Goal: Information Seeking & Learning: Check status

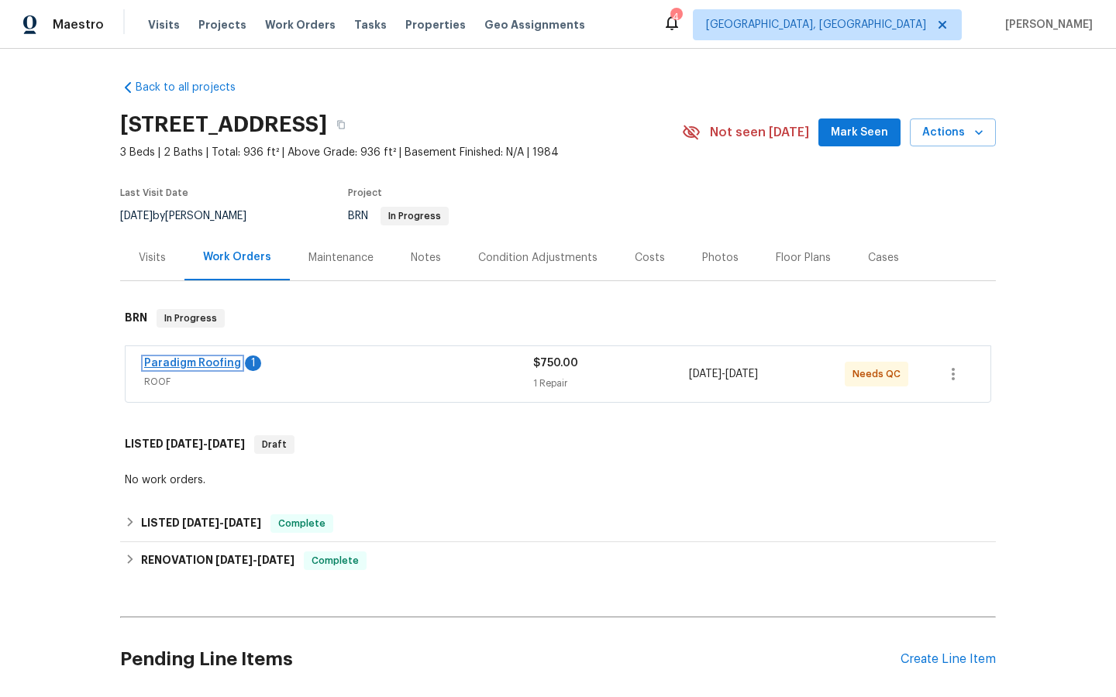
click at [179, 363] on link "Paradigm Roofing" at bounding box center [192, 363] width 97 height 11
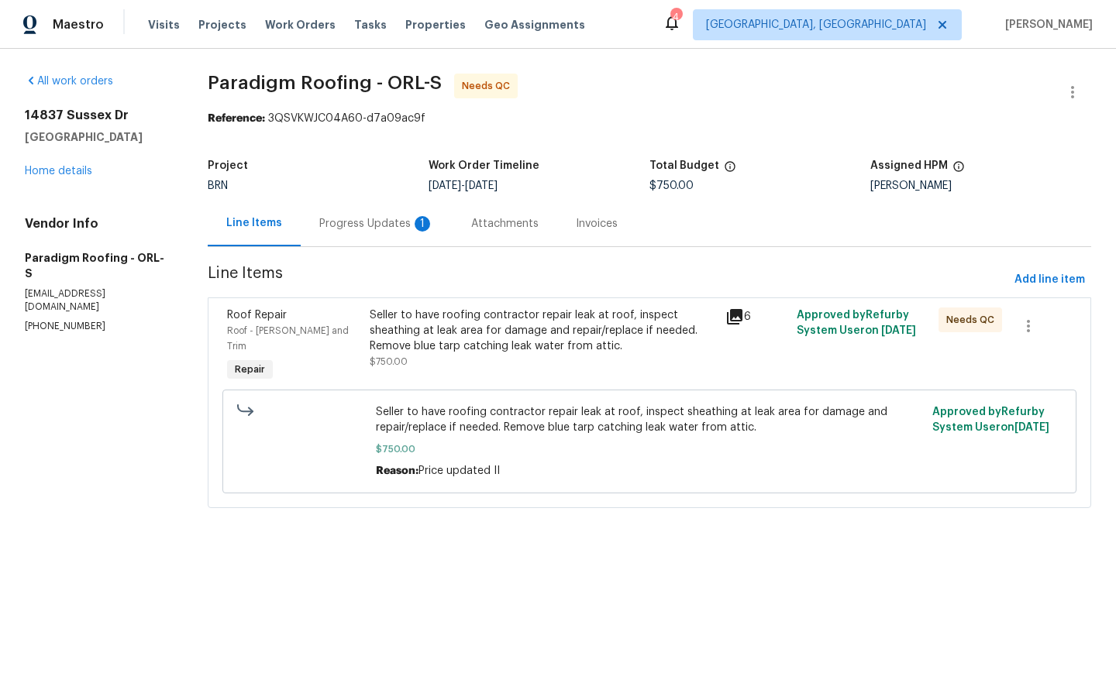
click at [367, 220] on div "Progress Updates 1" at bounding box center [376, 223] width 115 height 15
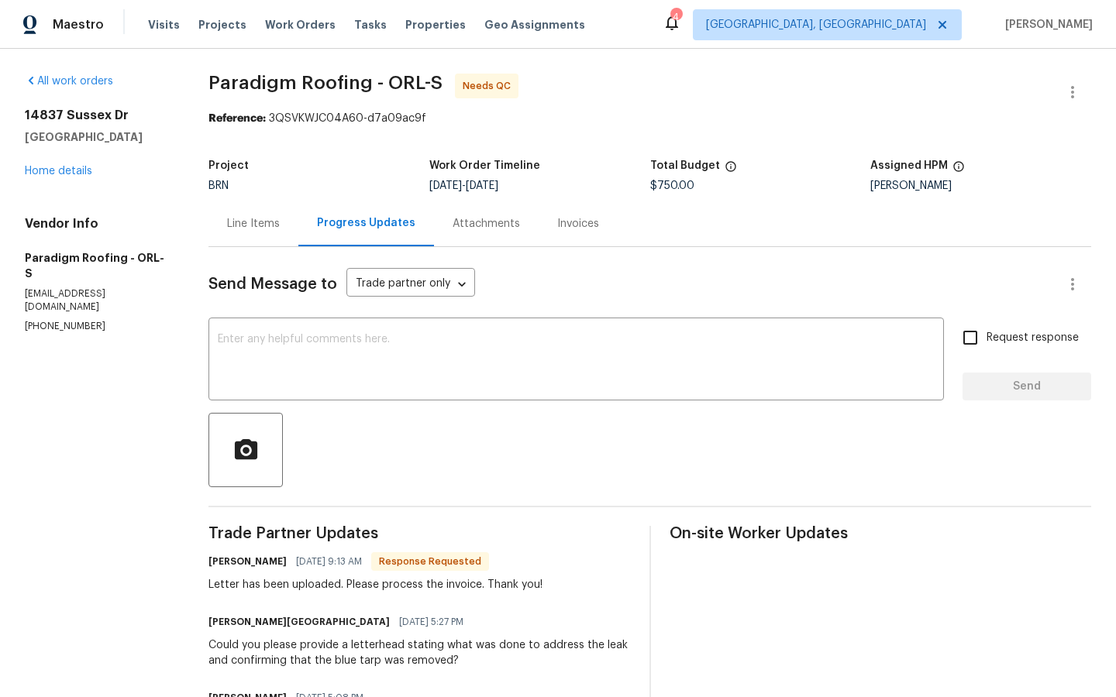
click at [494, 216] on div "Attachments" at bounding box center [486, 223] width 67 height 15
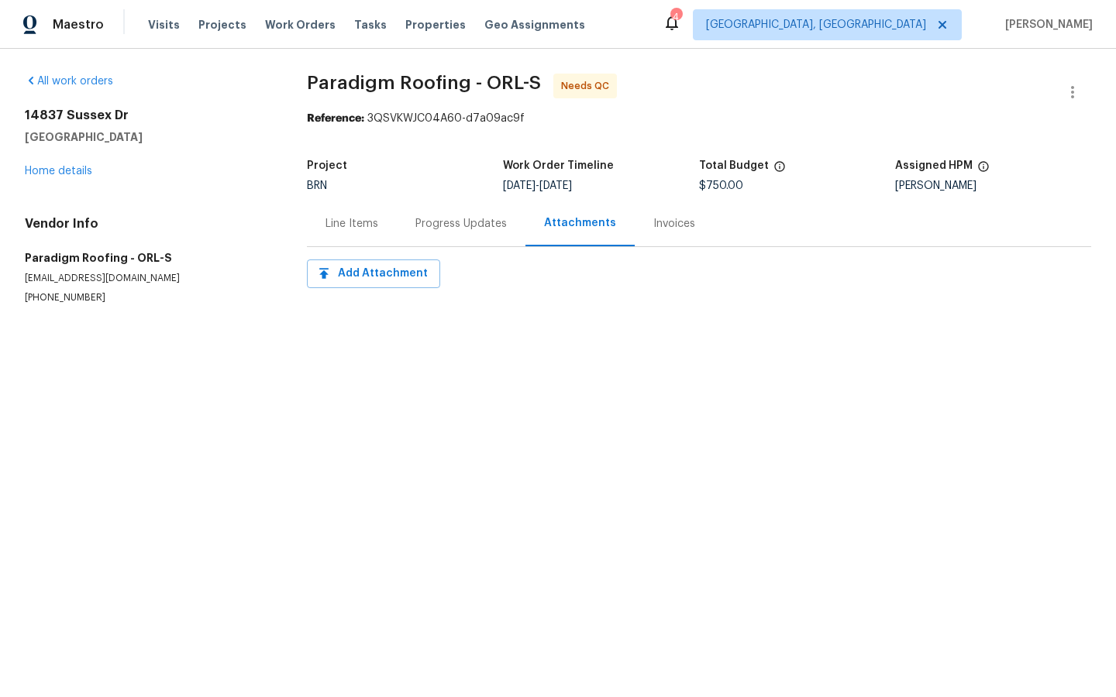
click at [666, 222] on div "Invoices" at bounding box center [674, 223] width 42 height 15
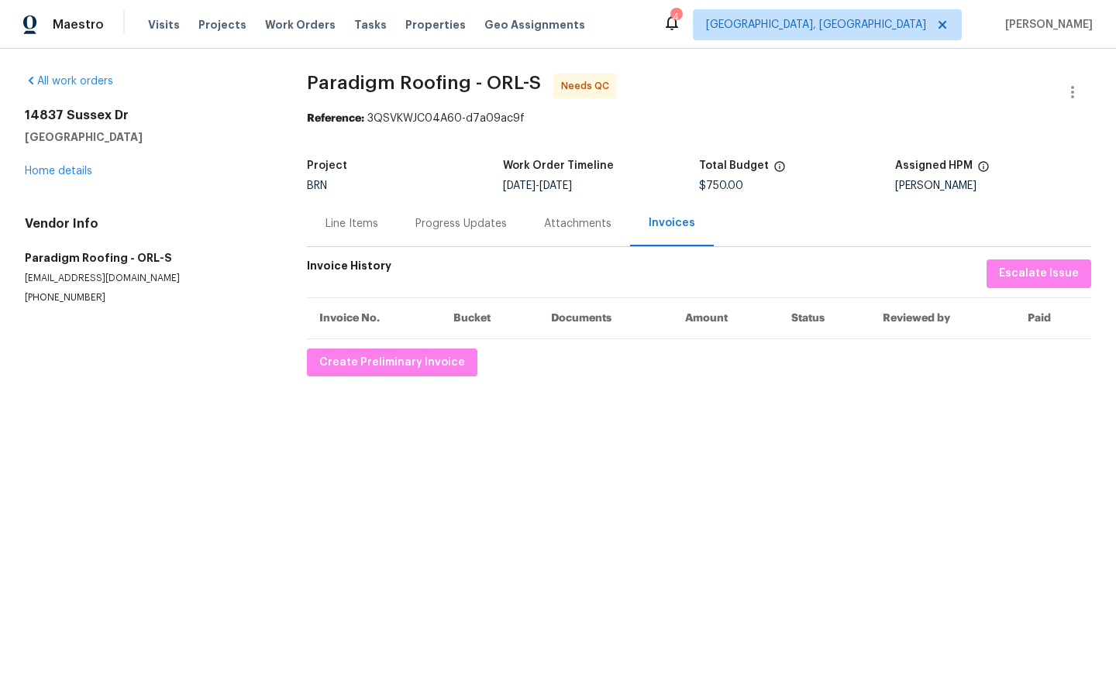
click at [362, 219] on div "Line Items" at bounding box center [351, 223] width 53 height 15
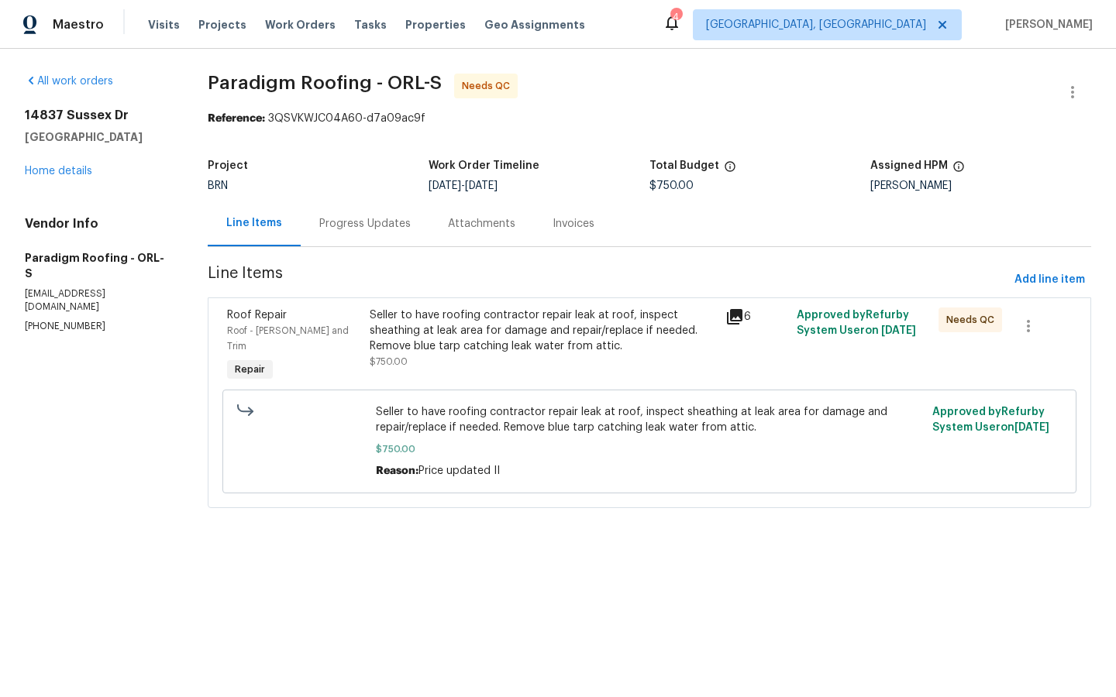
click at [369, 223] on div "Progress Updates" at bounding box center [364, 223] width 91 height 15
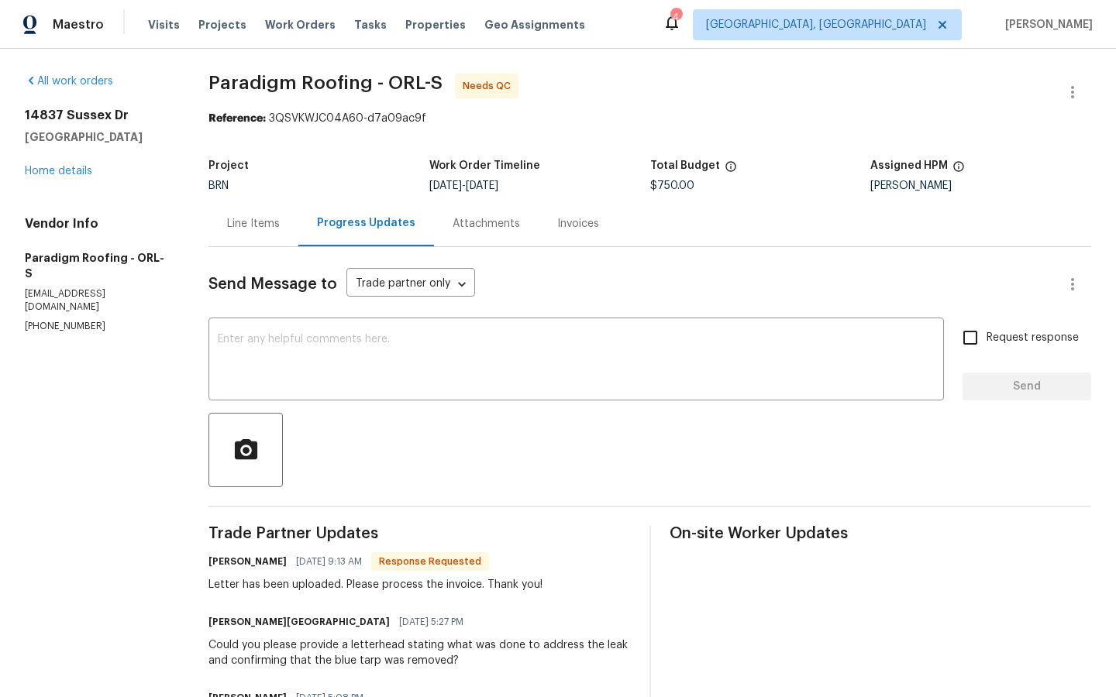
click at [487, 224] on div "Attachments" at bounding box center [486, 223] width 67 height 15
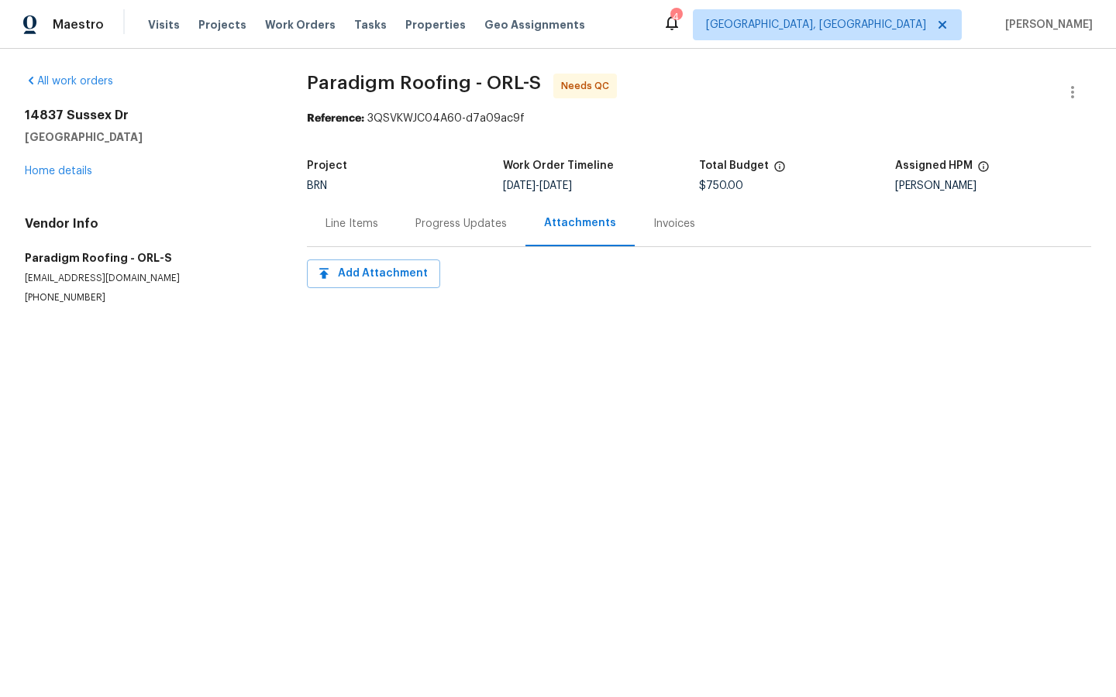
click at [347, 224] on div "Line Items" at bounding box center [351, 223] width 53 height 15
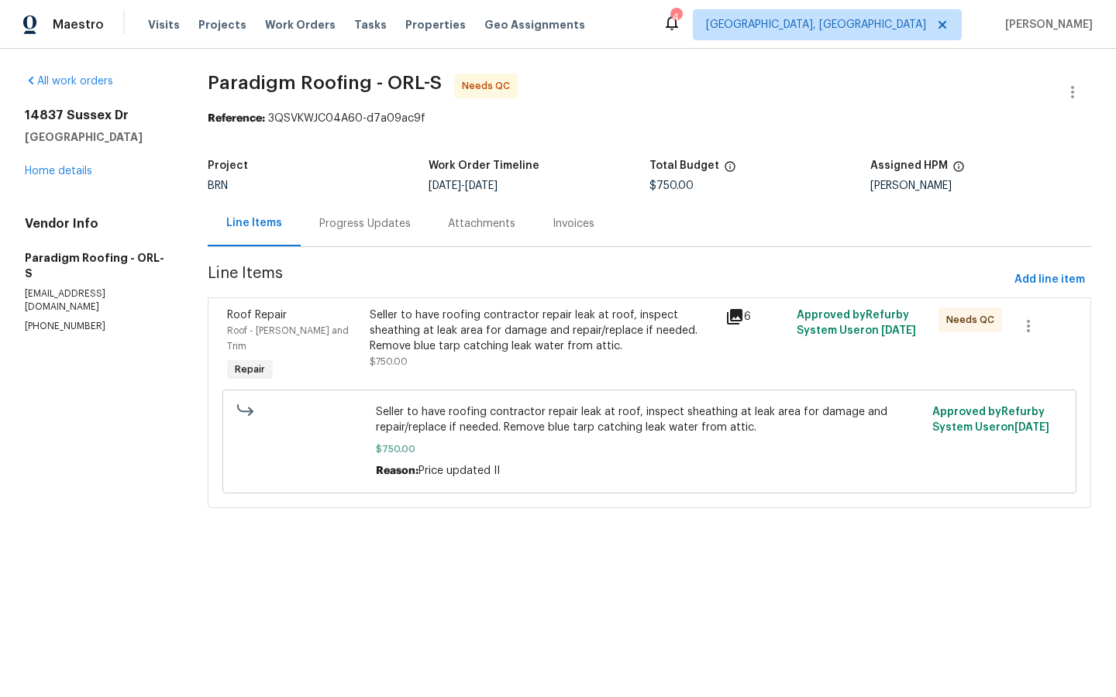
click at [742, 312] on icon at bounding box center [734, 316] width 15 height 15
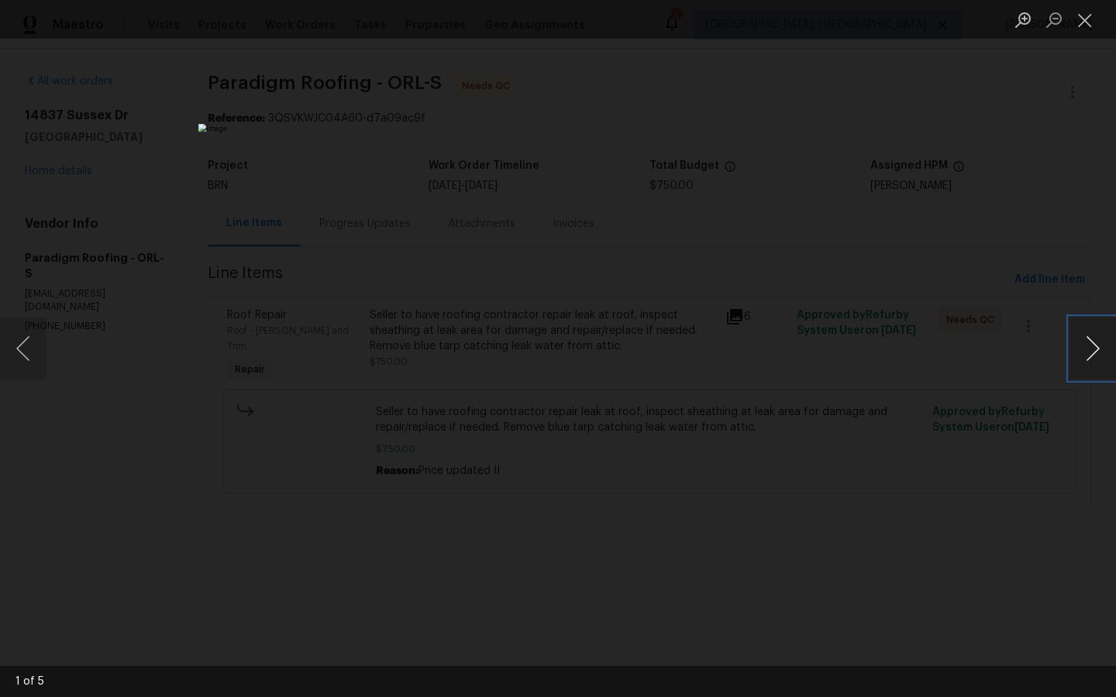
click at [1089, 343] on button "Next image" at bounding box center [1092, 349] width 46 height 62
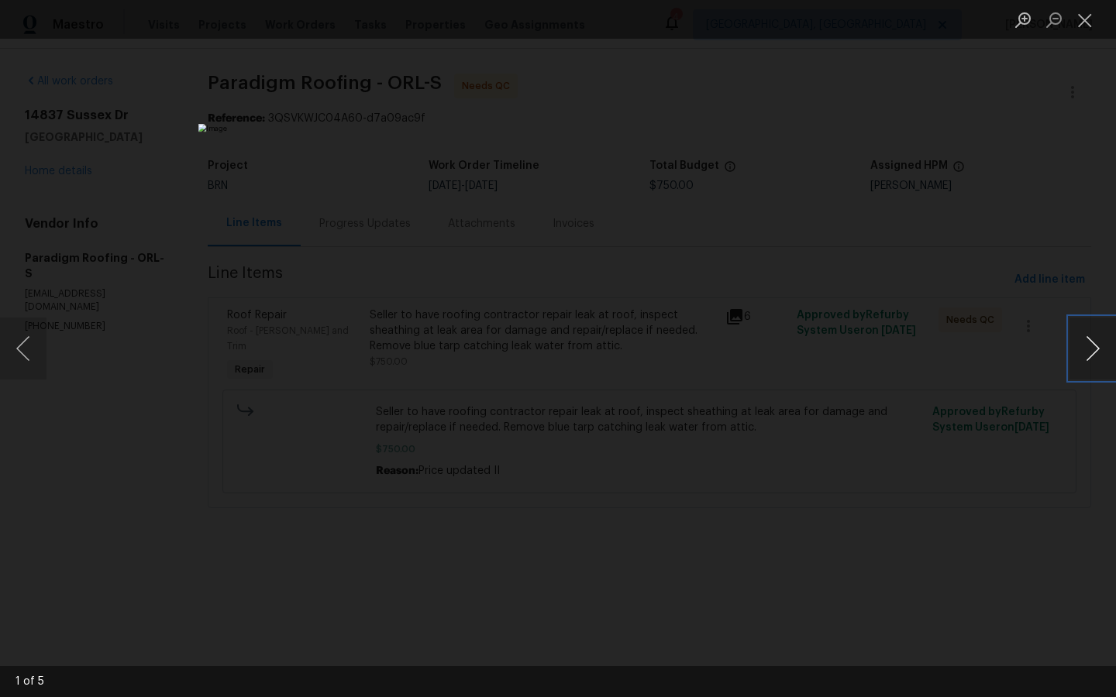
click at [1089, 343] on button "Next image" at bounding box center [1092, 349] width 46 height 62
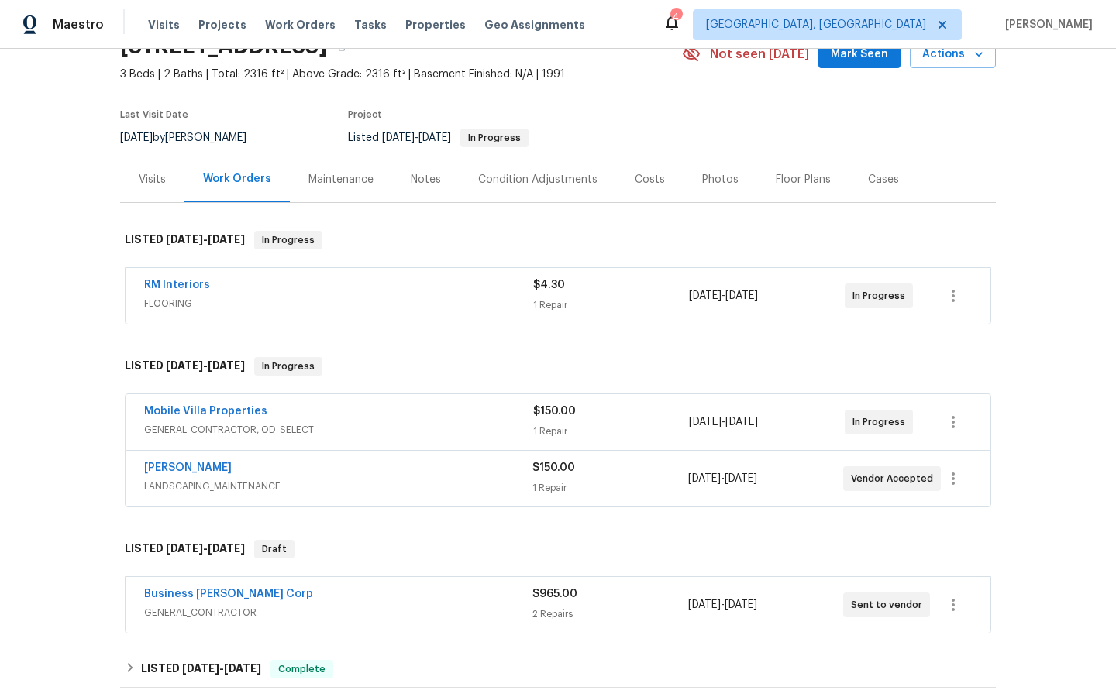
scroll to position [92, 0]
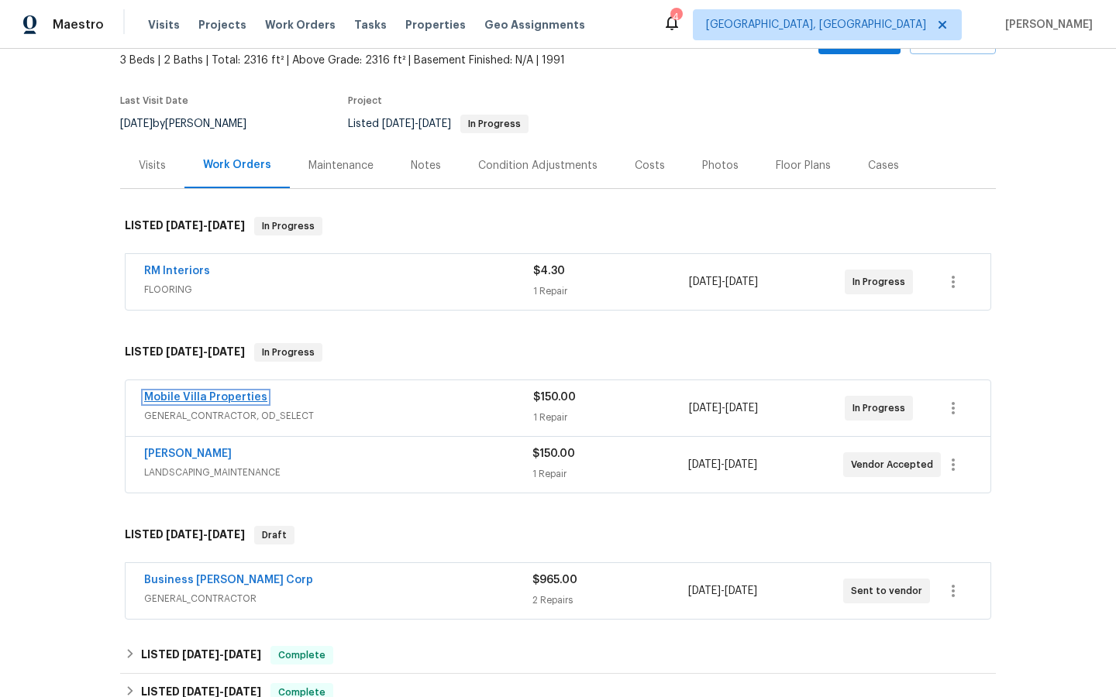
click at [220, 397] on link "Mobile Villa Properties" at bounding box center [205, 397] width 123 height 11
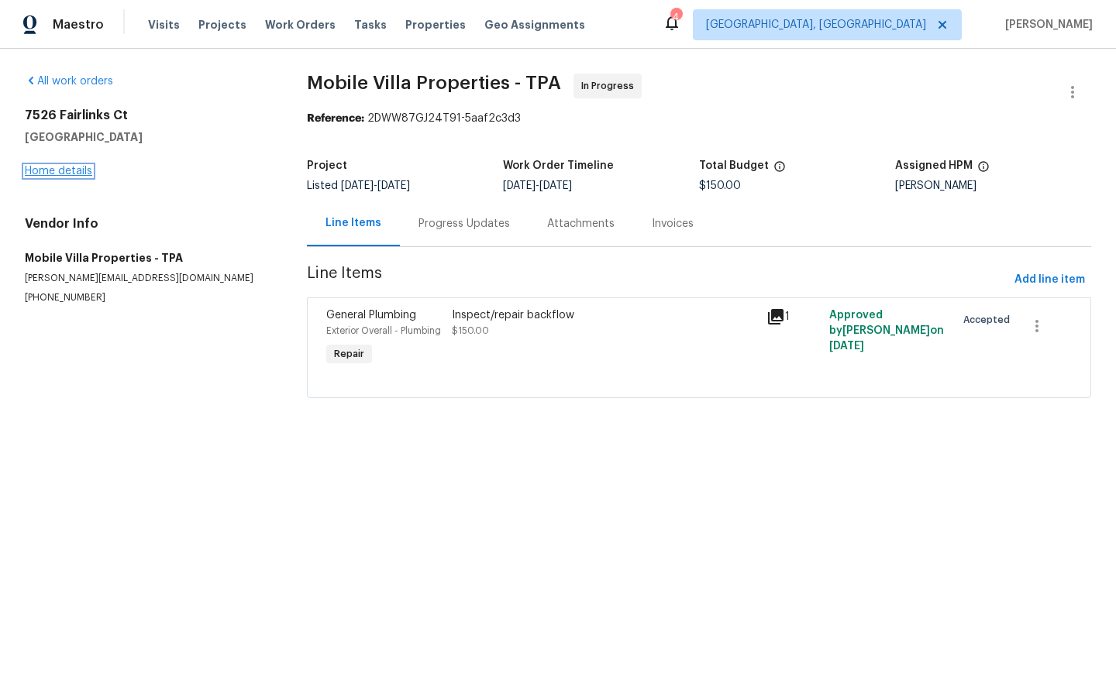
click at [56, 171] on link "Home details" at bounding box center [58, 171] width 67 height 11
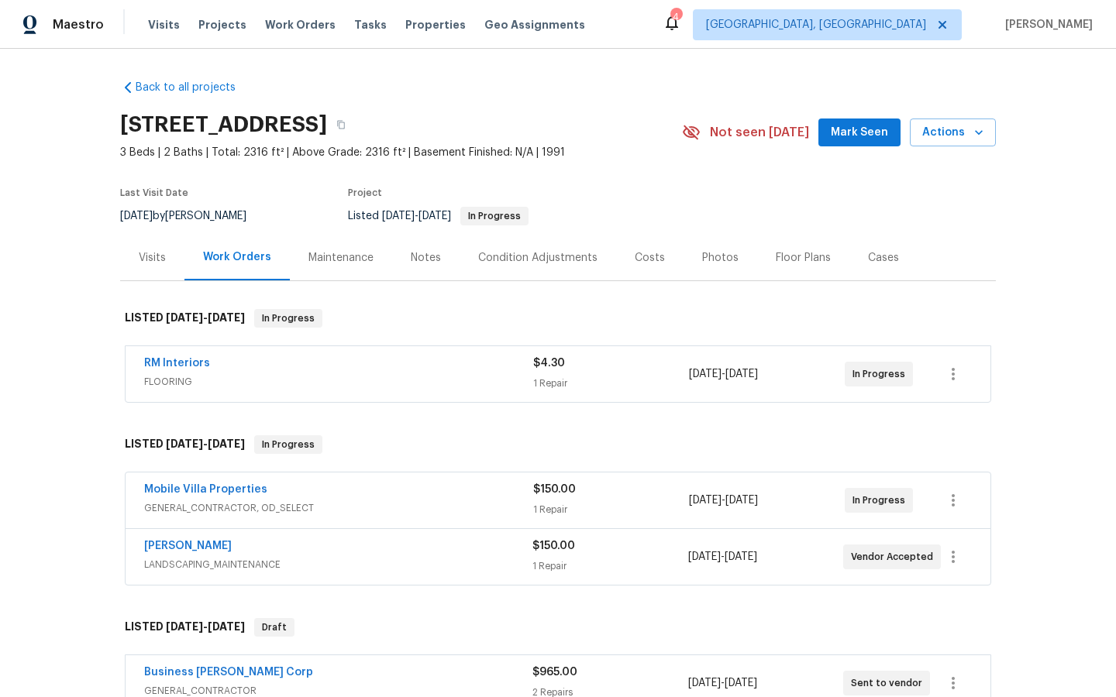
scroll to position [67, 0]
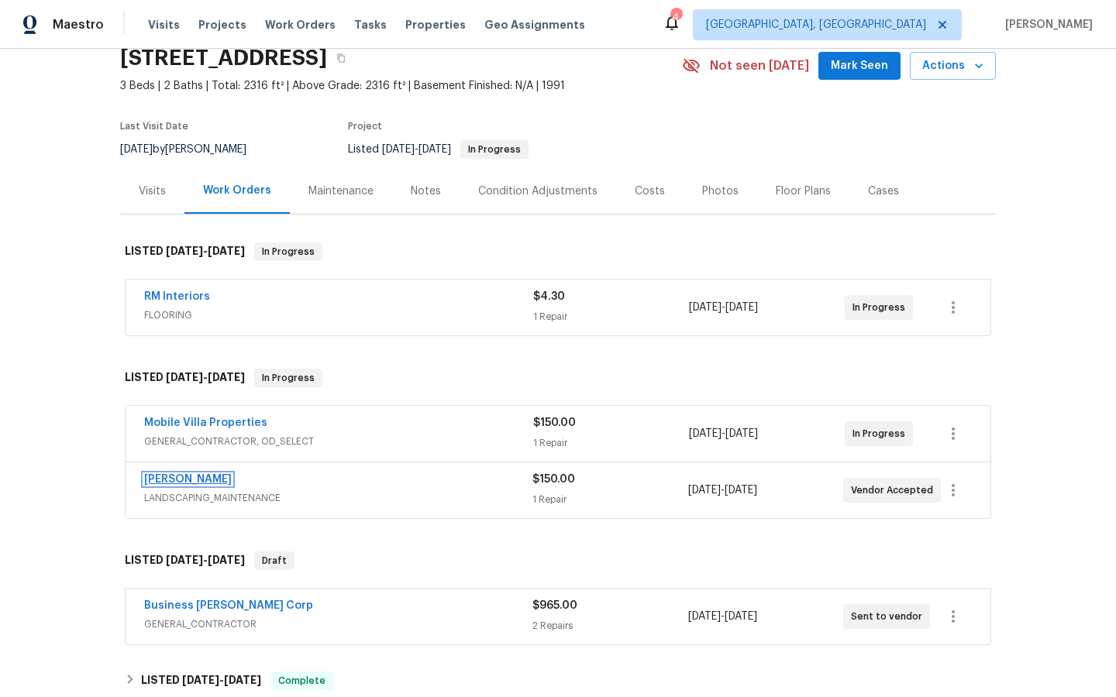
click at [177, 483] on link "[PERSON_NAME]" at bounding box center [188, 479] width 88 height 11
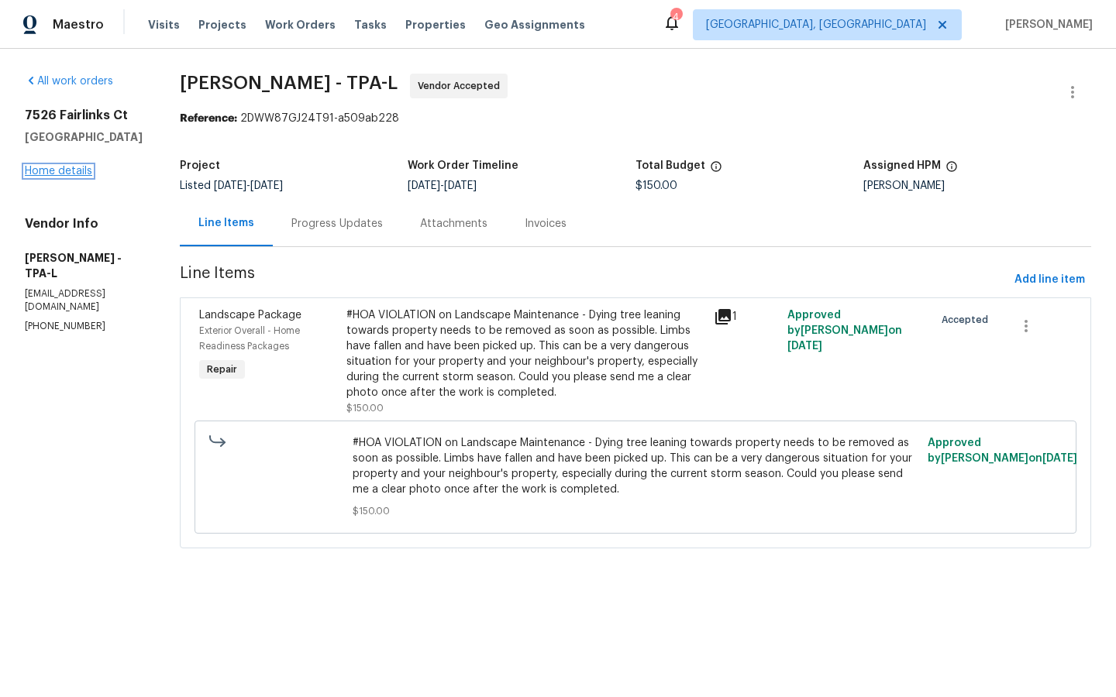
click at [58, 168] on link "Home details" at bounding box center [58, 171] width 67 height 11
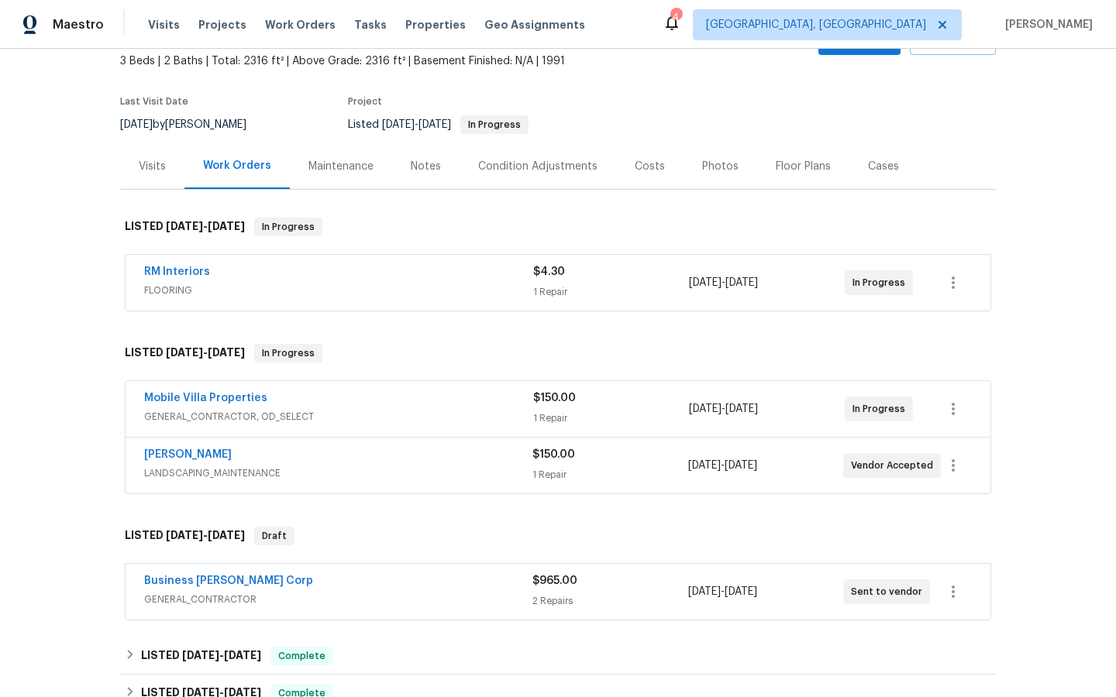
scroll to position [99, 0]
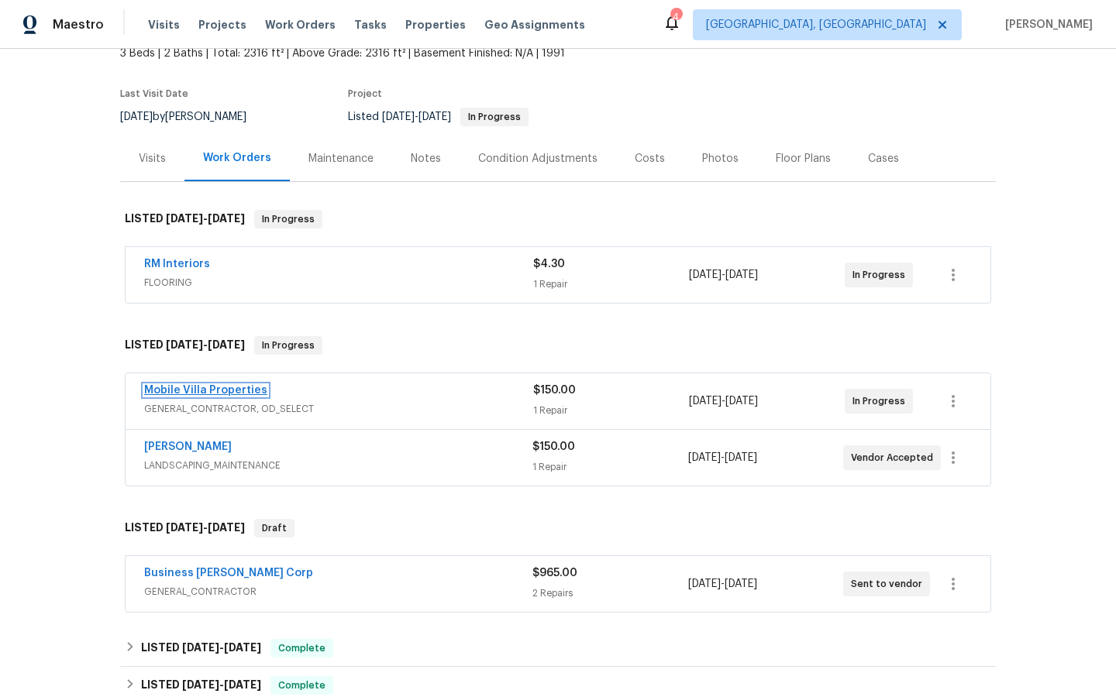
click at [184, 391] on link "Mobile Villa Properties" at bounding box center [205, 390] width 123 height 11
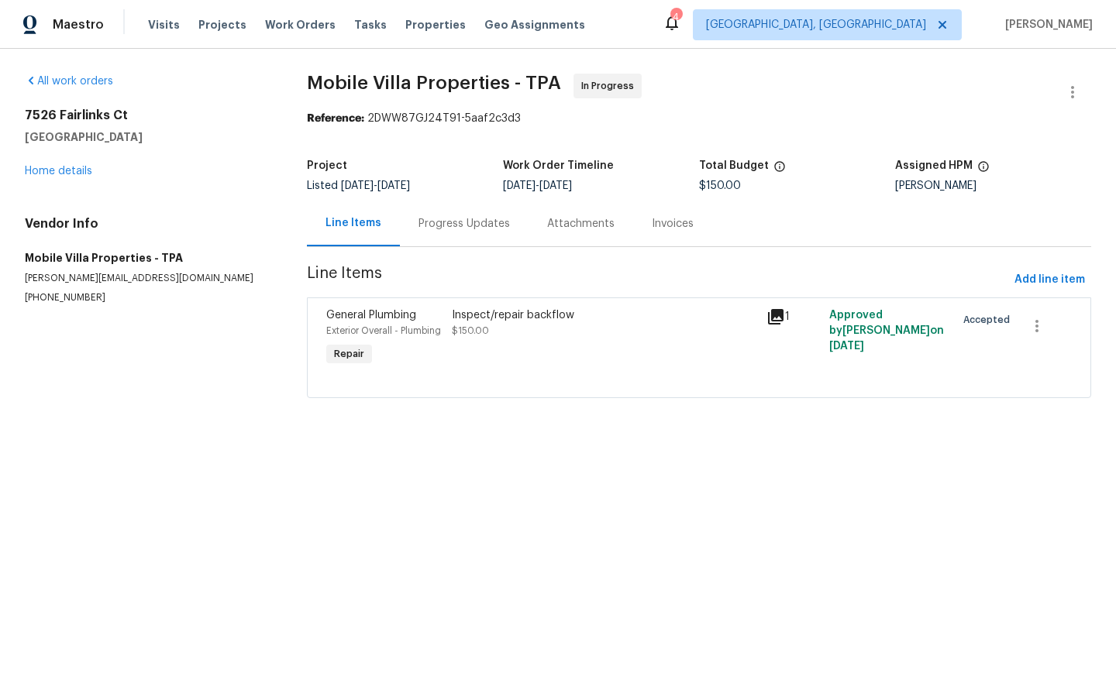
click at [779, 306] on div "1" at bounding box center [793, 338] width 63 height 71
click at [779, 318] on icon at bounding box center [775, 317] width 19 height 19
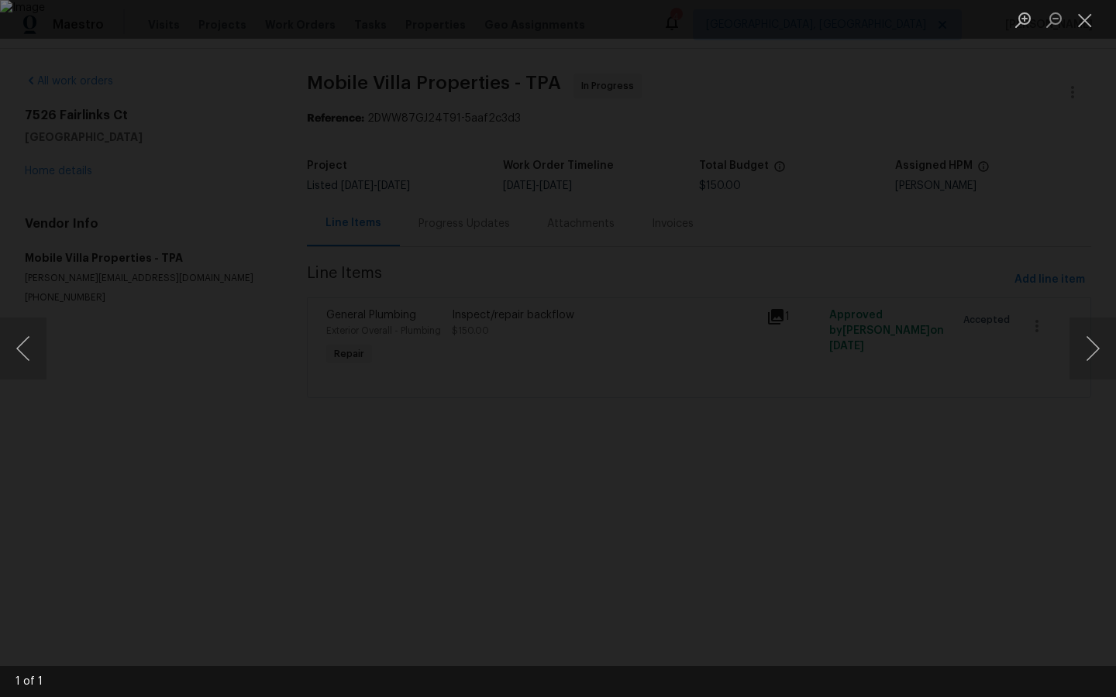
click at [984, 323] on div "Lightbox" at bounding box center [558, 348] width 1116 height 697
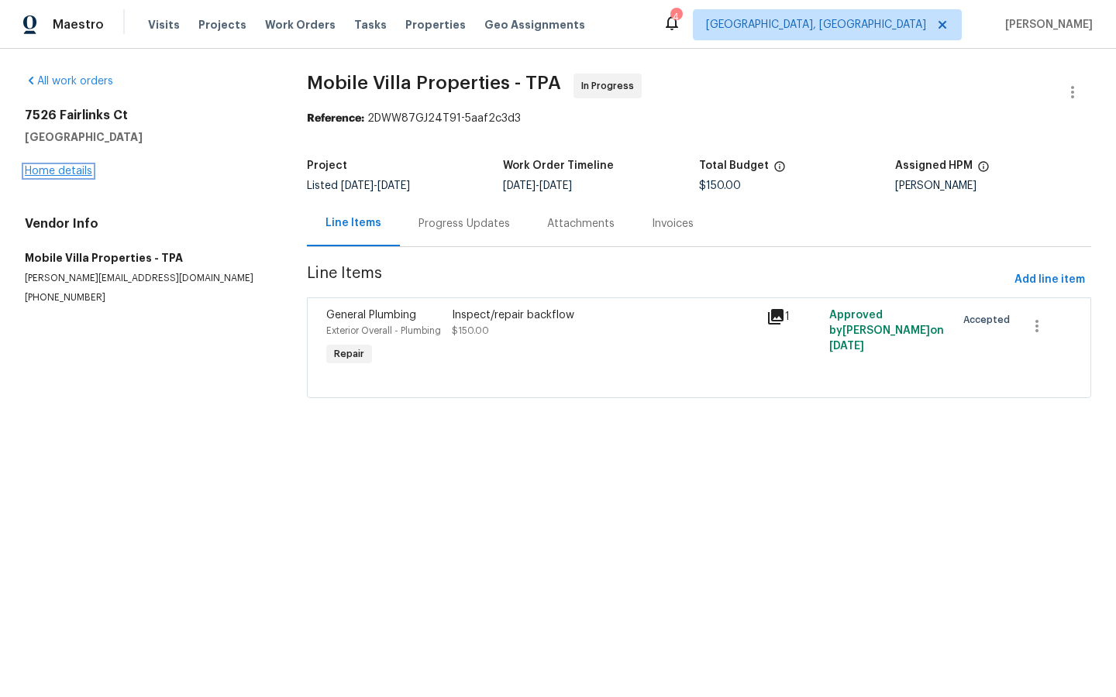
click at [59, 166] on link "Home details" at bounding box center [58, 171] width 67 height 11
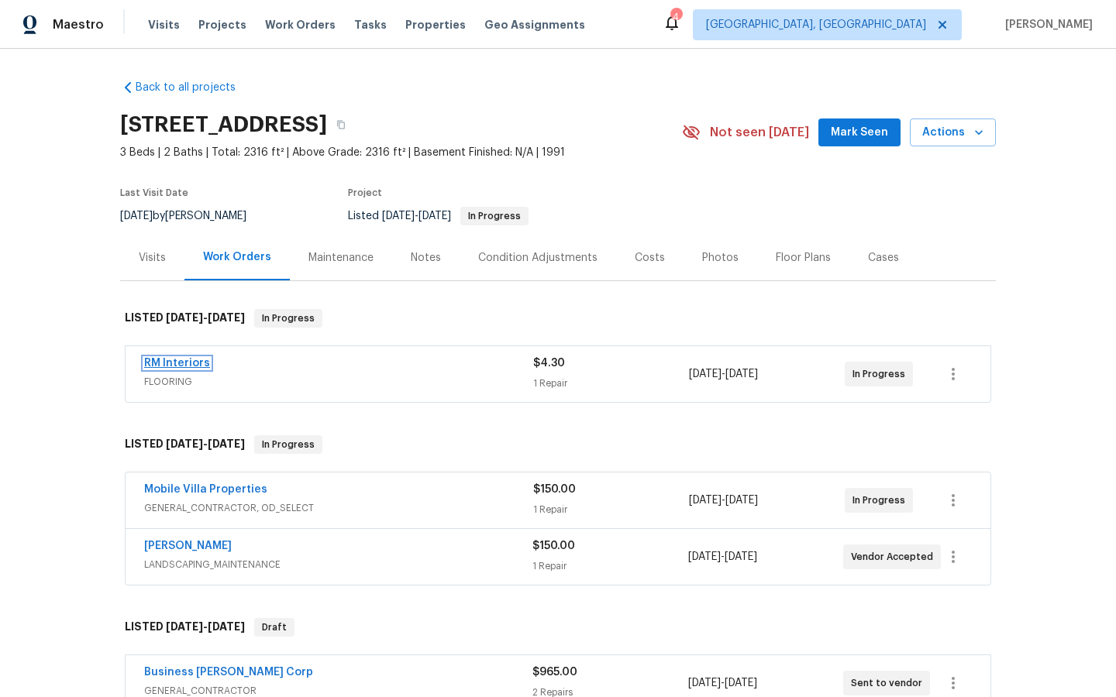
click at [176, 364] on link "RM Interiors" at bounding box center [177, 363] width 66 height 11
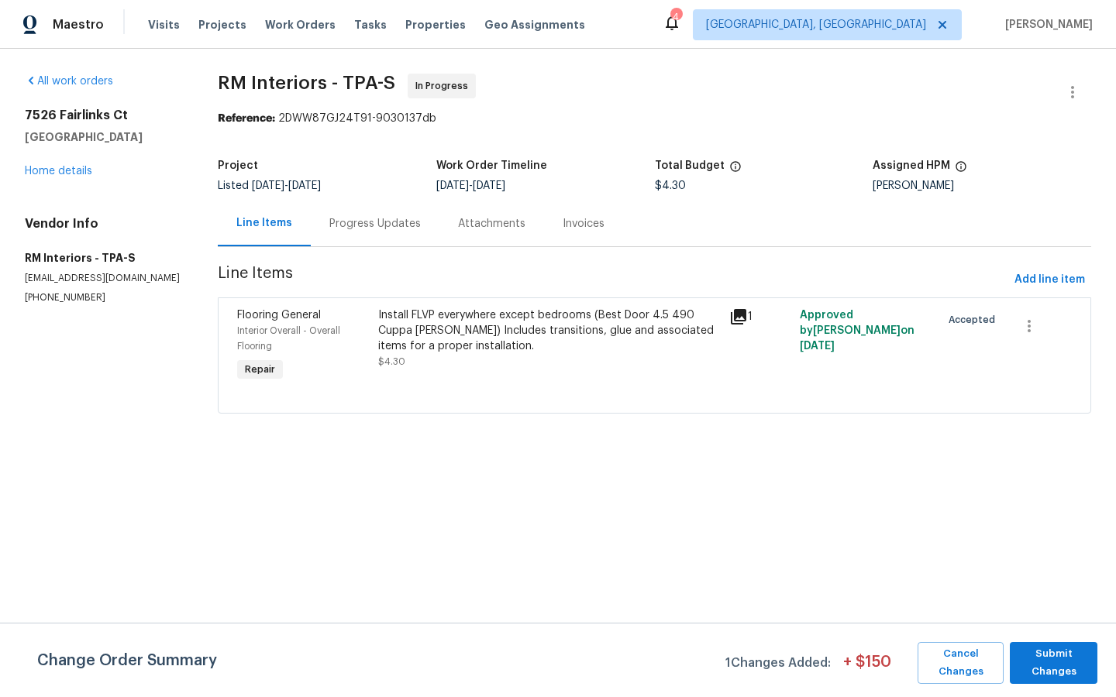
click at [739, 317] on icon at bounding box center [738, 316] width 15 height 15
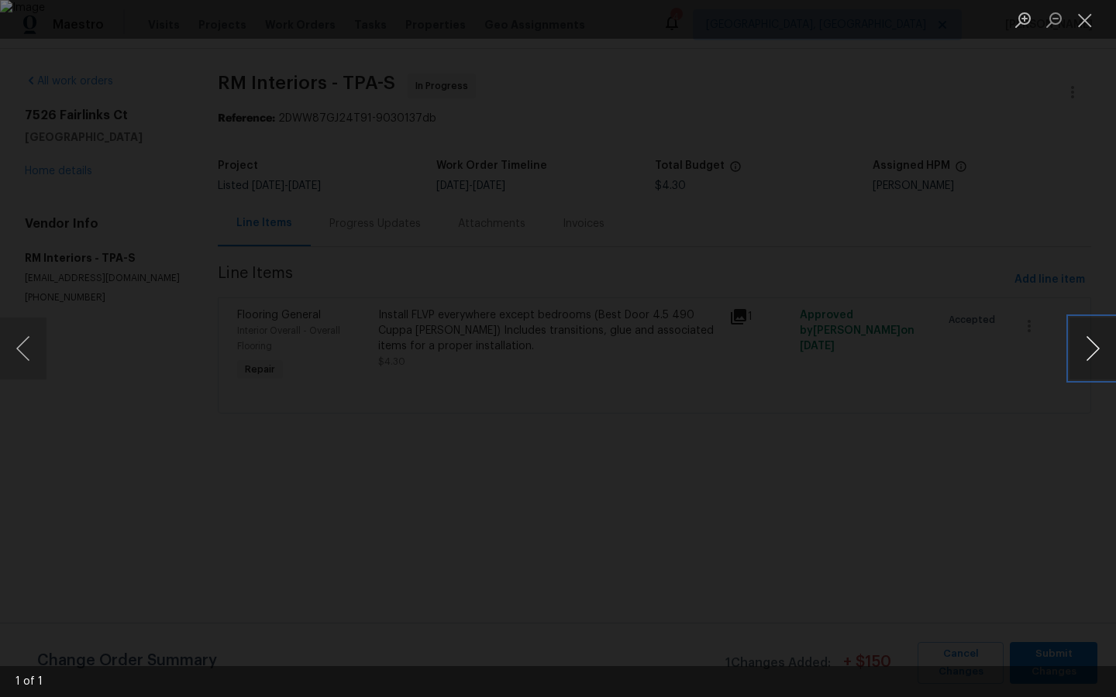
click at [1094, 346] on button "Next image" at bounding box center [1092, 349] width 46 height 62
click at [106, 439] on div "Lightbox" at bounding box center [558, 348] width 1116 height 697
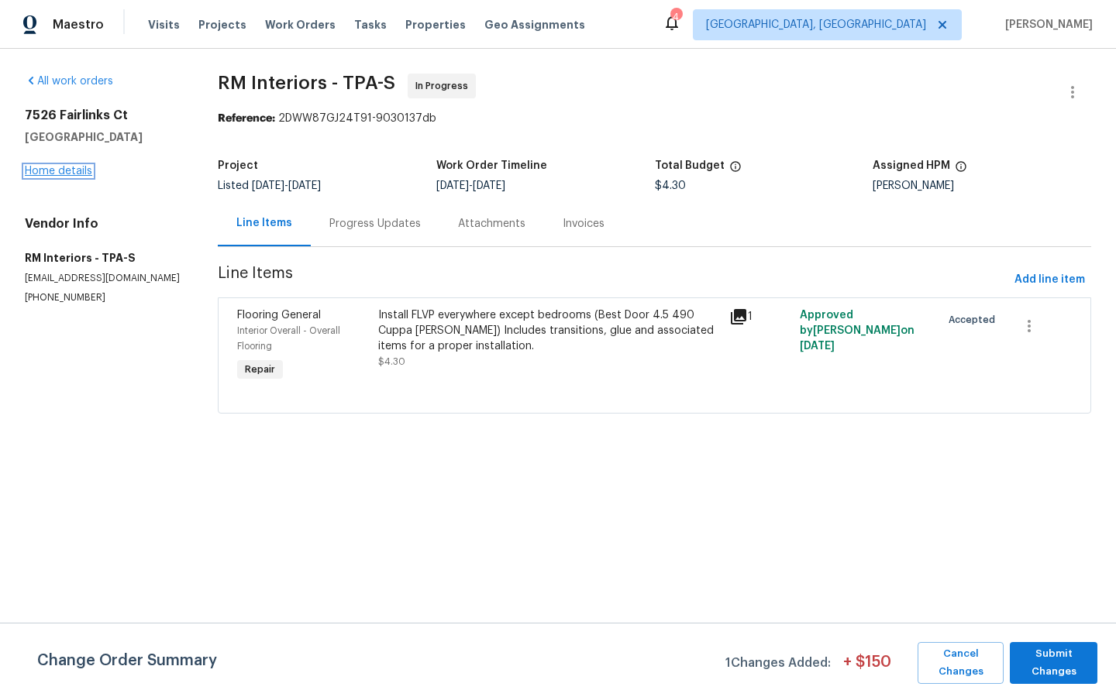
click at [66, 176] on link "Home details" at bounding box center [58, 171] width 67 height 11
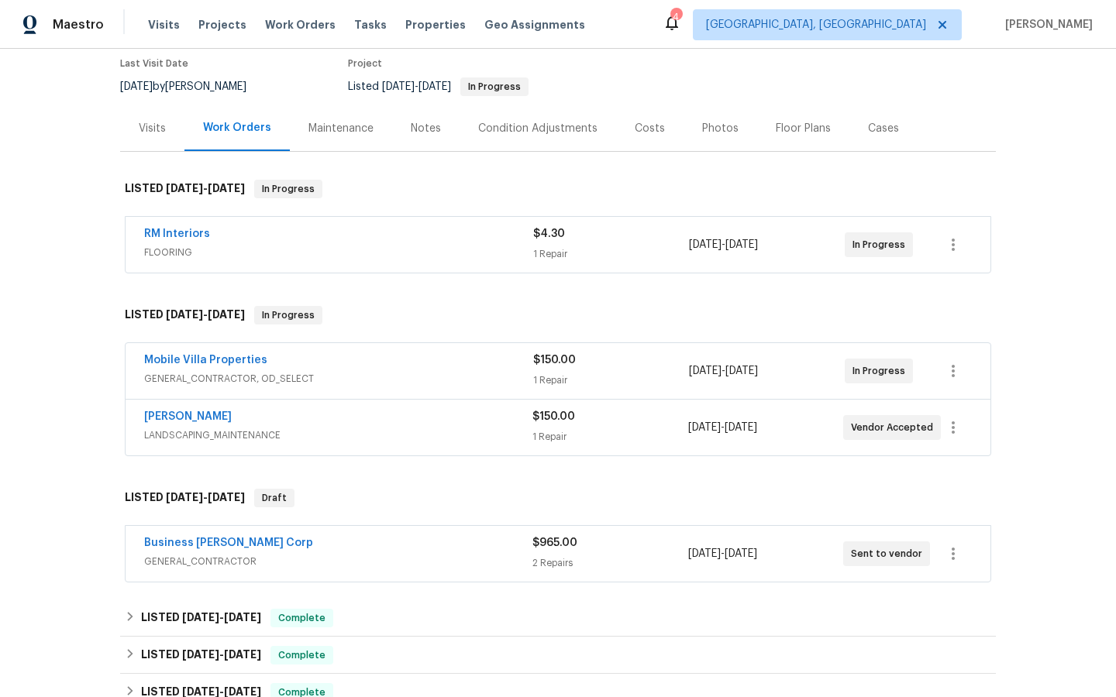
scroll to position [130, 0]
click at [198, 226] on span "RM Interiors" at bounding box center [177, 232] width 66 height 15
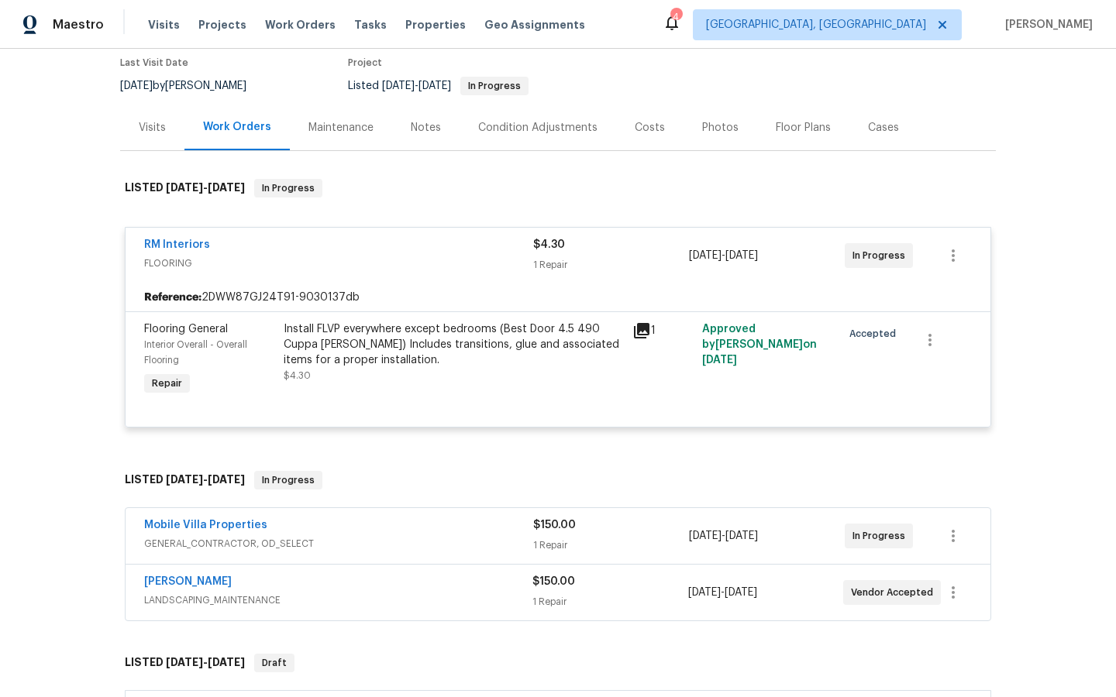
click at [646, 327] on icon at bounding box center [641, 330] width 15 height 15
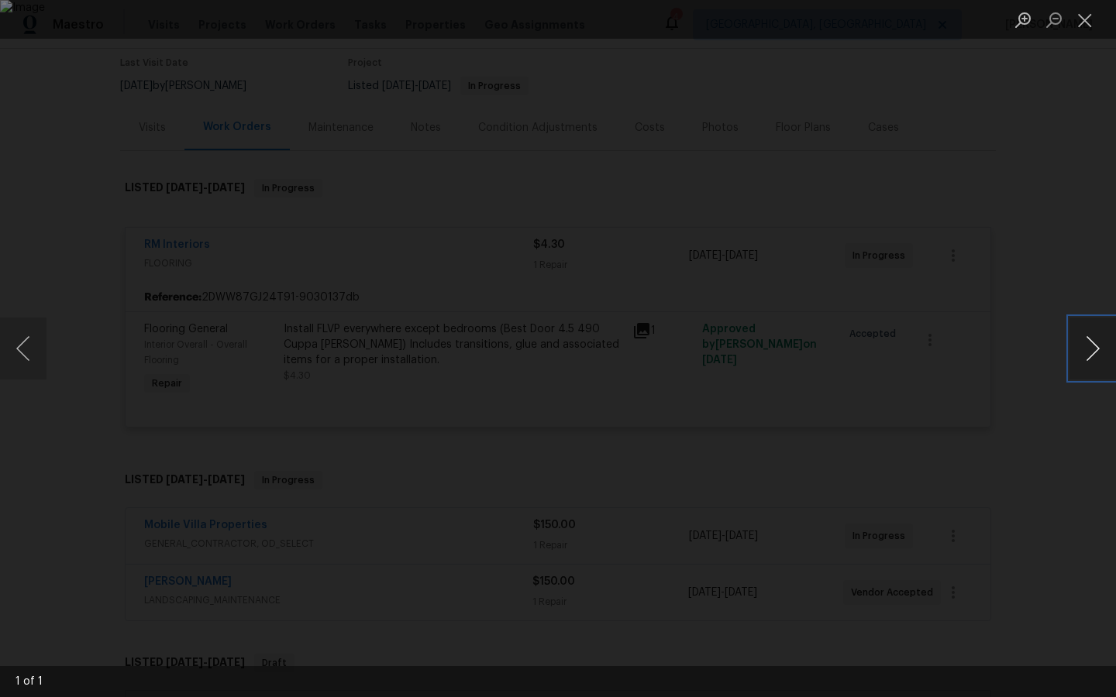
click at [1102, 349] on button "Next image" at bounding box center [1092, 349] width 46 height 62
click at [1091, 348] on button "Next image" at bounding box center [1092, 349] width 46 height 62
click at [102, 457] on div "Lightbox" at bounding box center [558, 348] width 1116 height 697
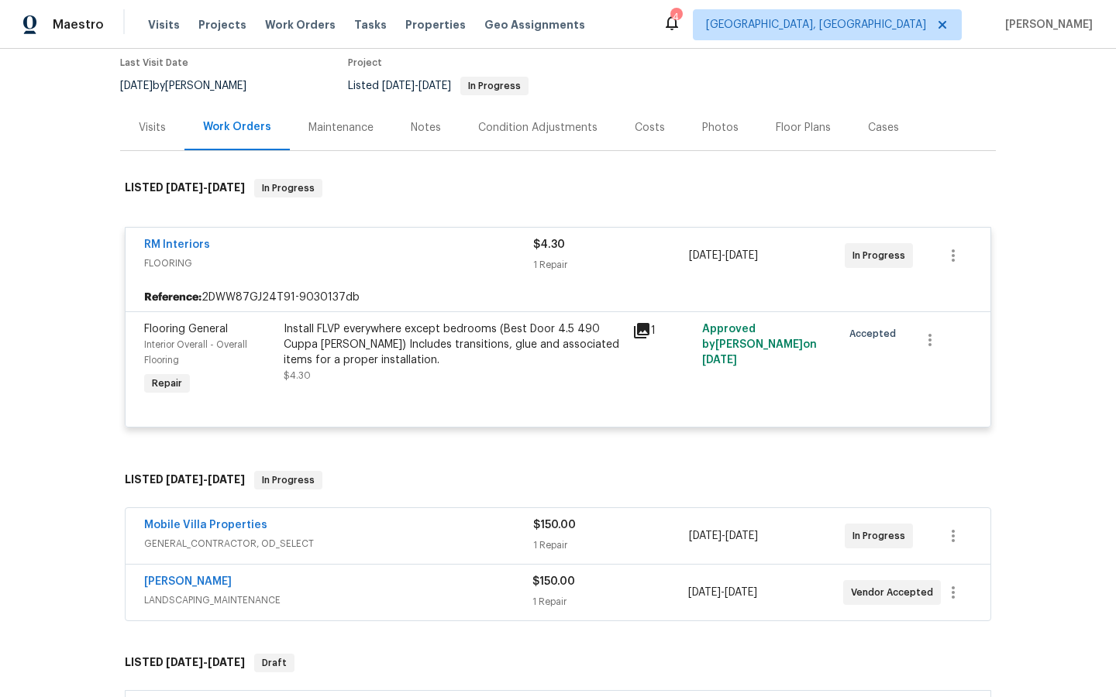
click at [553, 510] on div "Mobile Villa Properties GENERAL_CONTRACTOR, OD_SELECT $150.00 1 Repair [DATE] -…" at bounding box center [558, 536] width 865 height 56
click at [545, 529] on span "$150.00" at bounding box center [554, 525] width 43 height 11
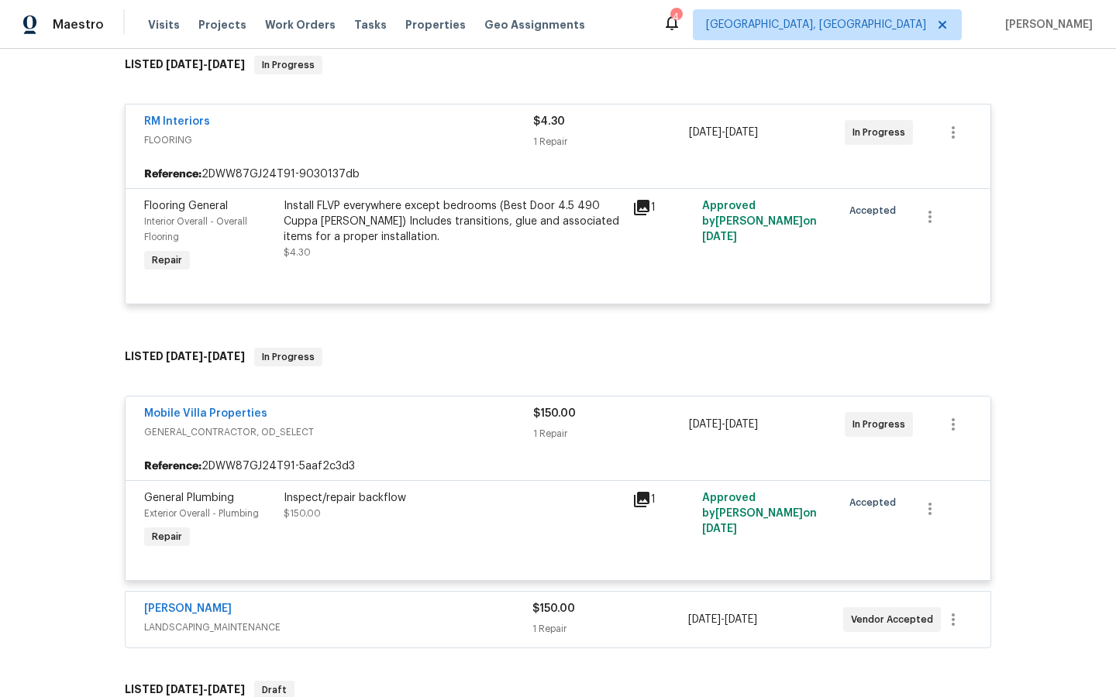
scroll to position [301, 0]
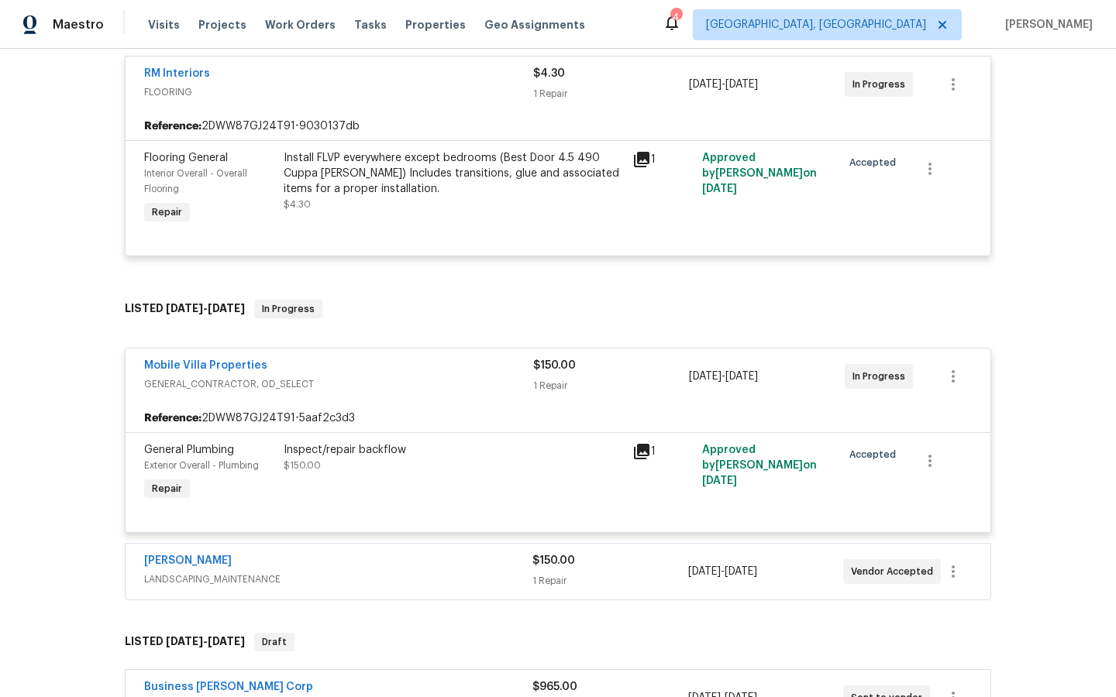
click at [644, 448] on icon at bounding box center [641, 451] width 15 height 15
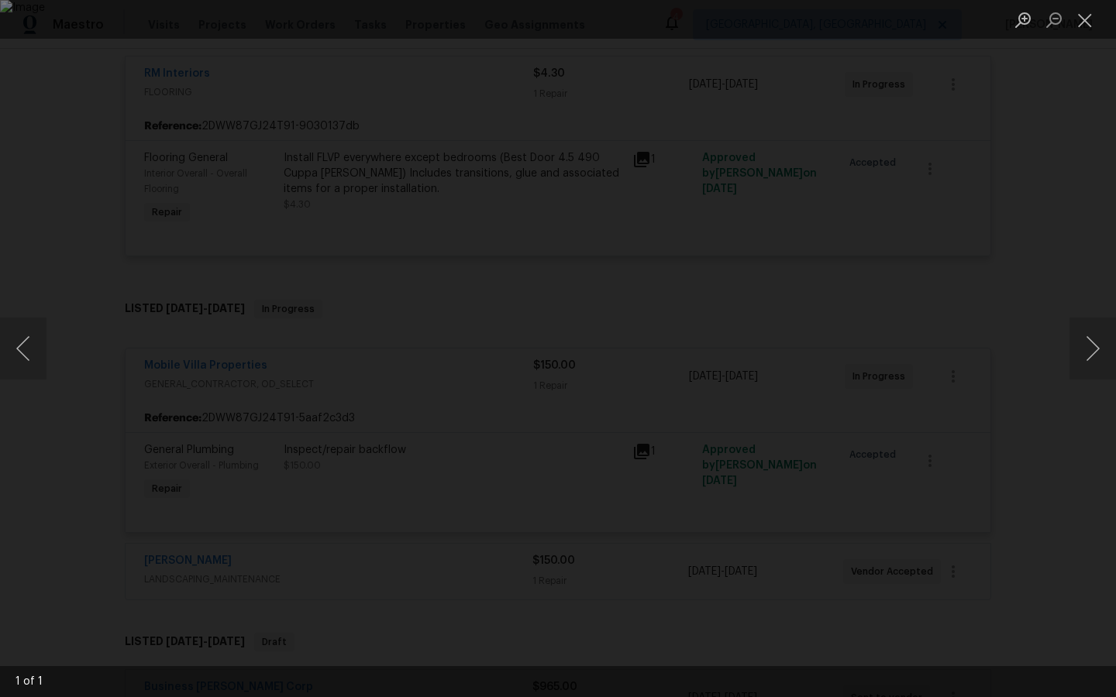
click at [907, 295] on img "Lightbox" at bounding box center [558, 348] width 1116 height 697
click at [97, 375] on div "Lightbox" at bounding box center [558, 348] width 1116 height 697
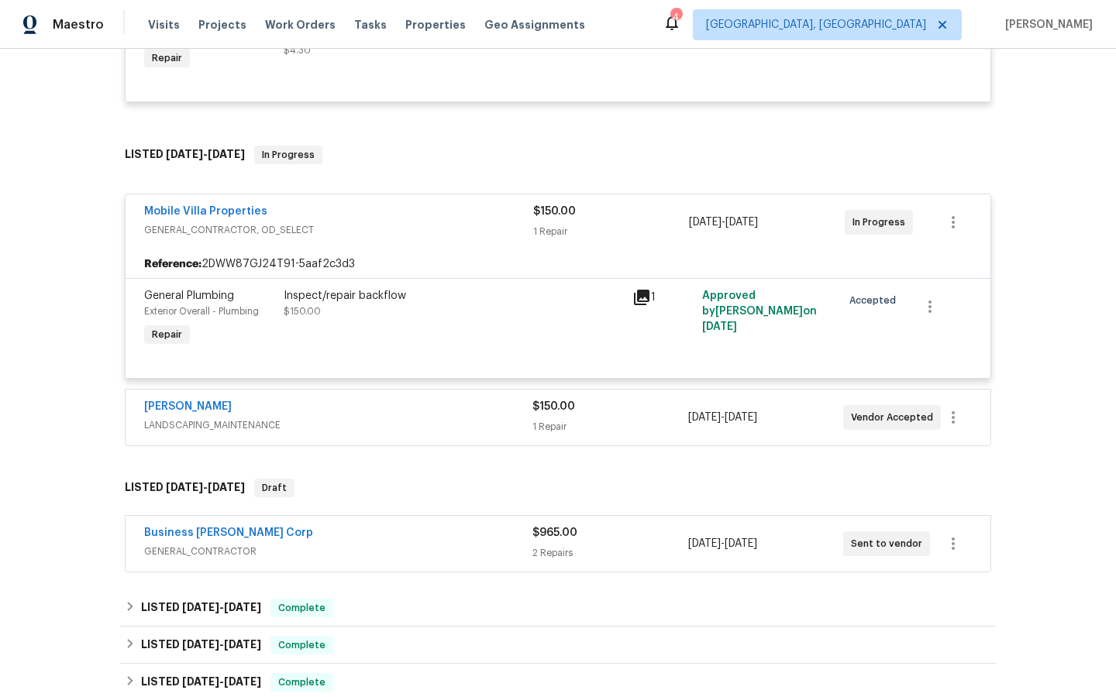
scroll to position [480, 0]
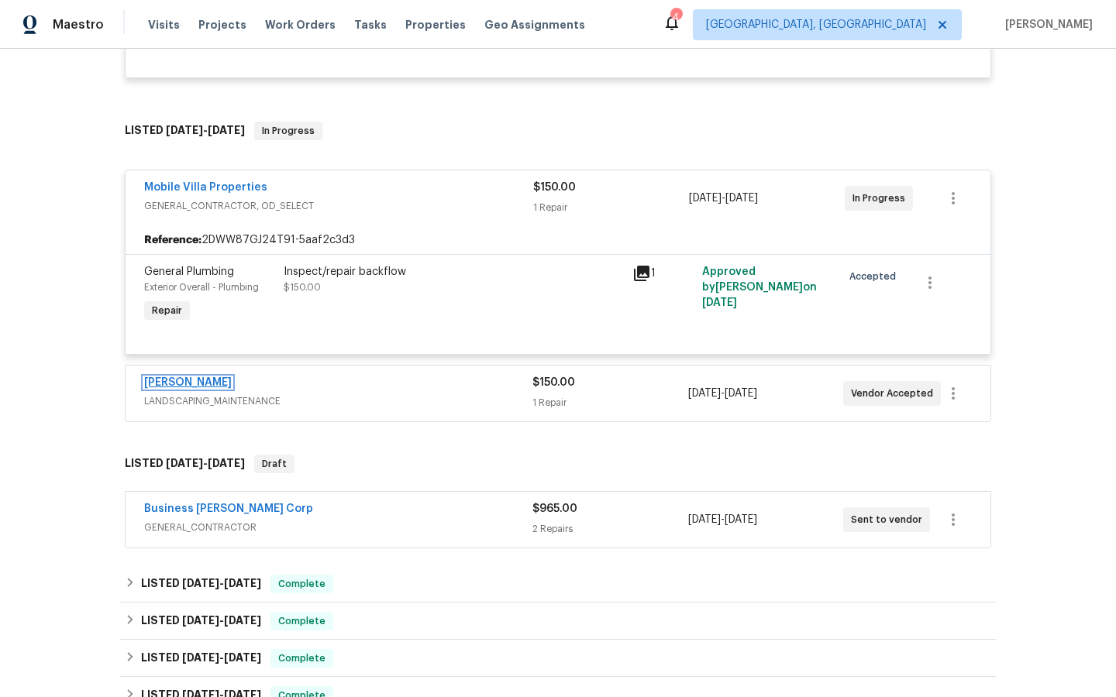
click at [175, 385] on link "[PERSON_NAME]" at bounding box center [188, 382] width 88 height 11
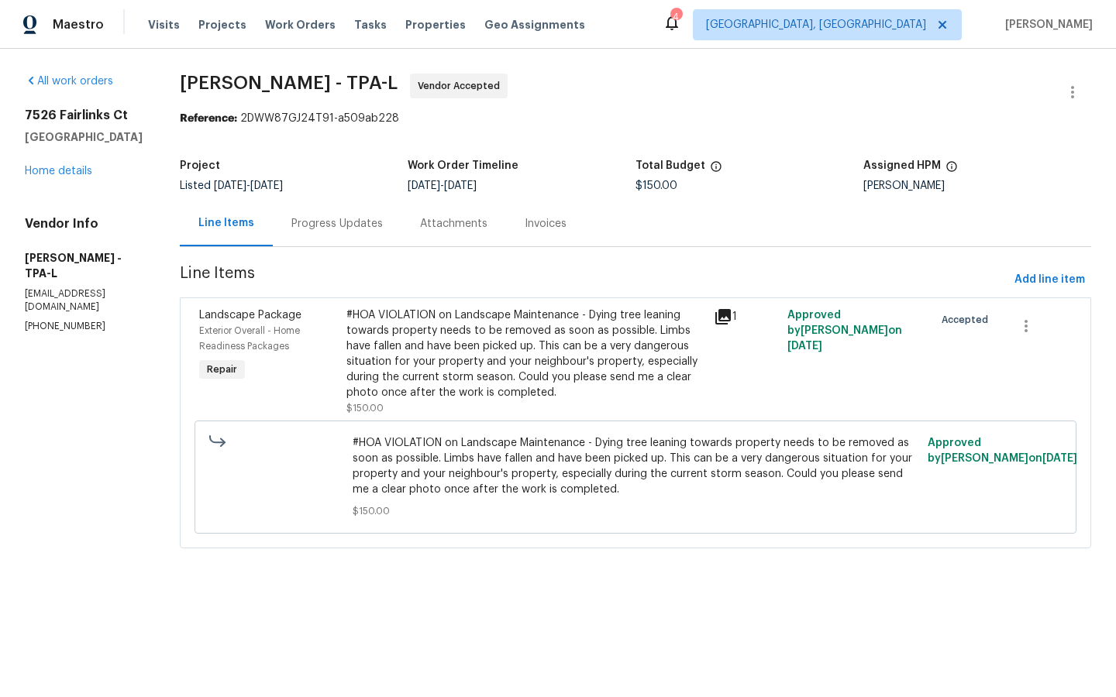
click at [731, 316] on icon at bounding box center [722, 316] width 15 height 15
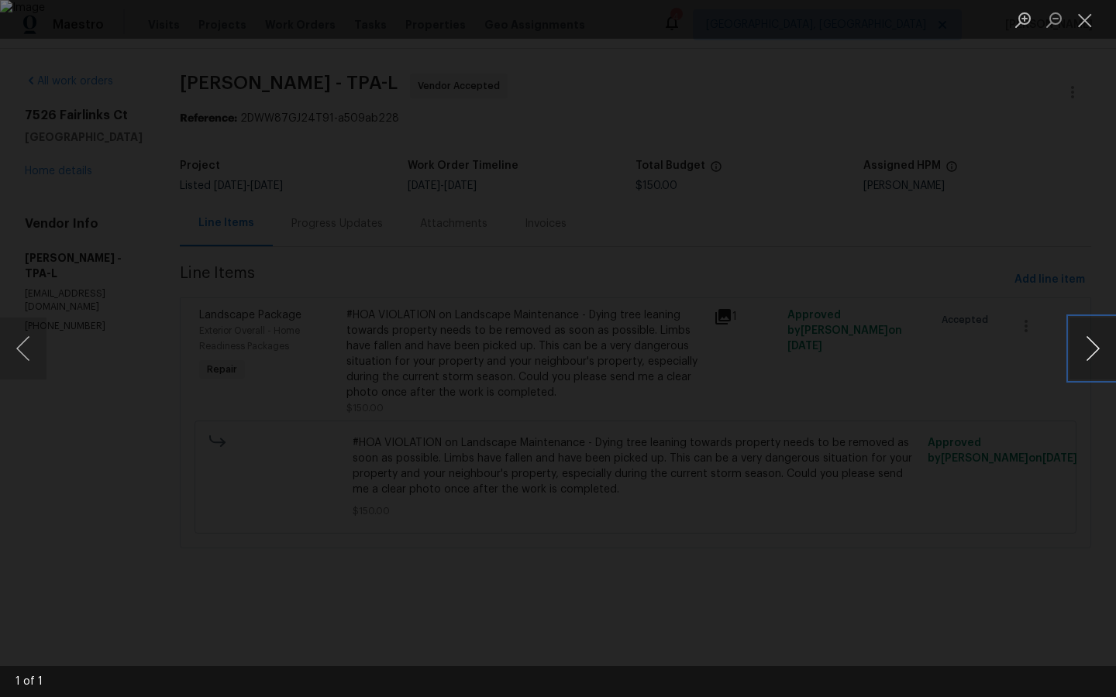
click at [1099, 345] on button "Next image" at bounding box center [1092, 349] width 46 height 62
click at [1020, 404] on div "Lightbox" at bounding box center [558, 348] width 1116 height 697
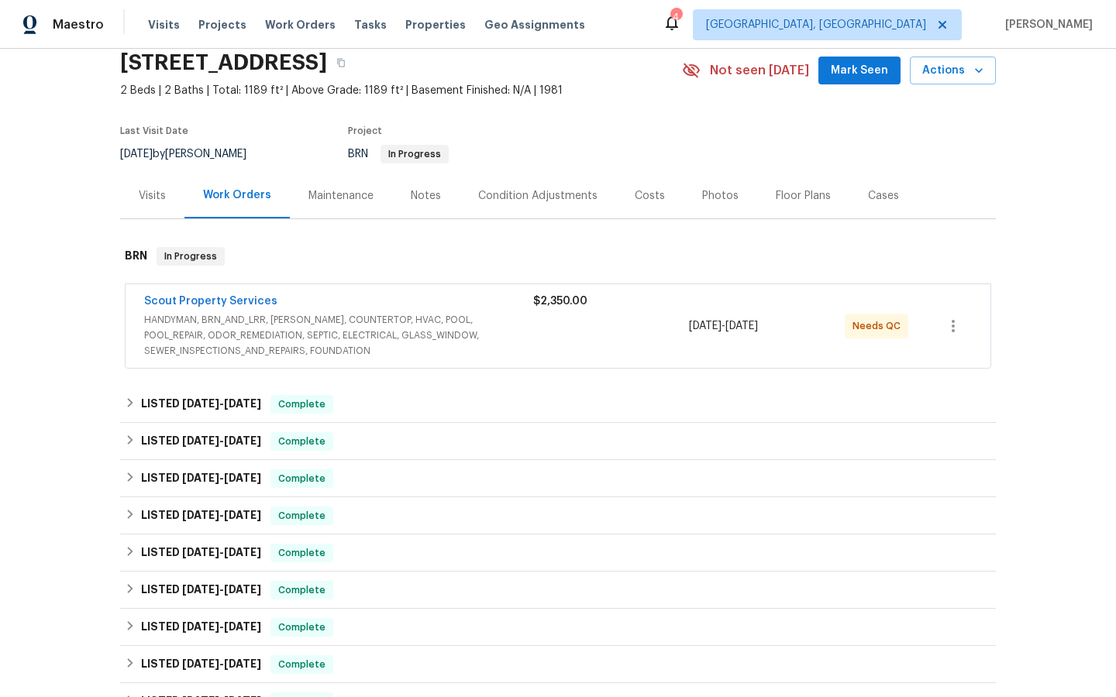
scroll to position [72, 0]
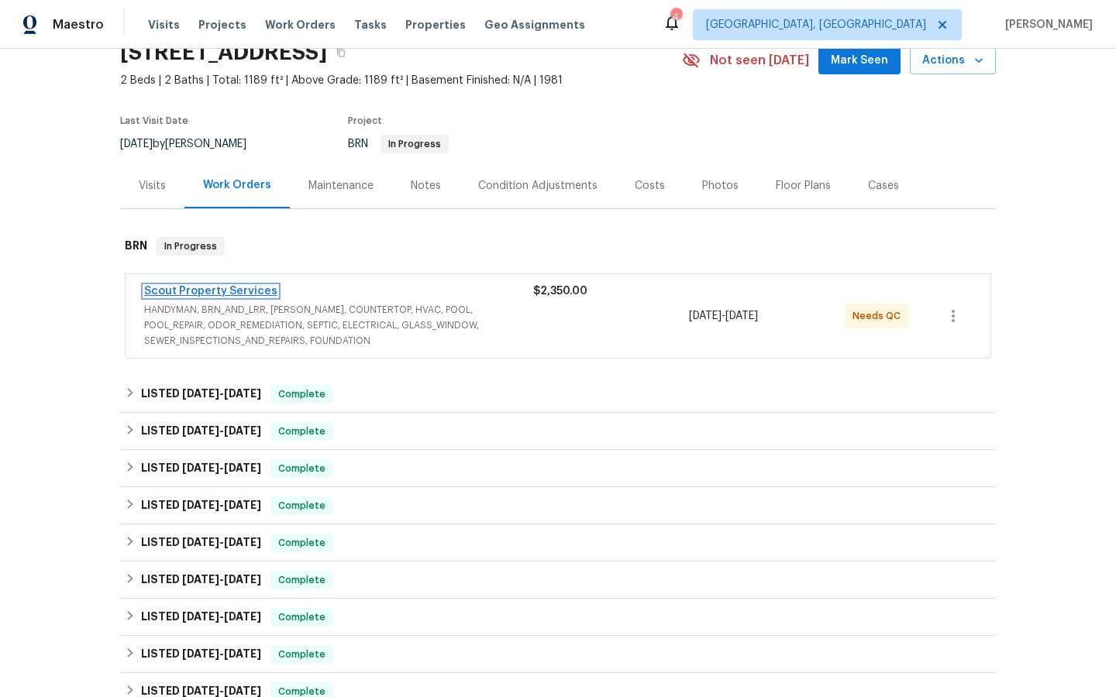
click at [210, 294] on link "Scout Property Services" at bounding box center [210, 291] width 133 height 11
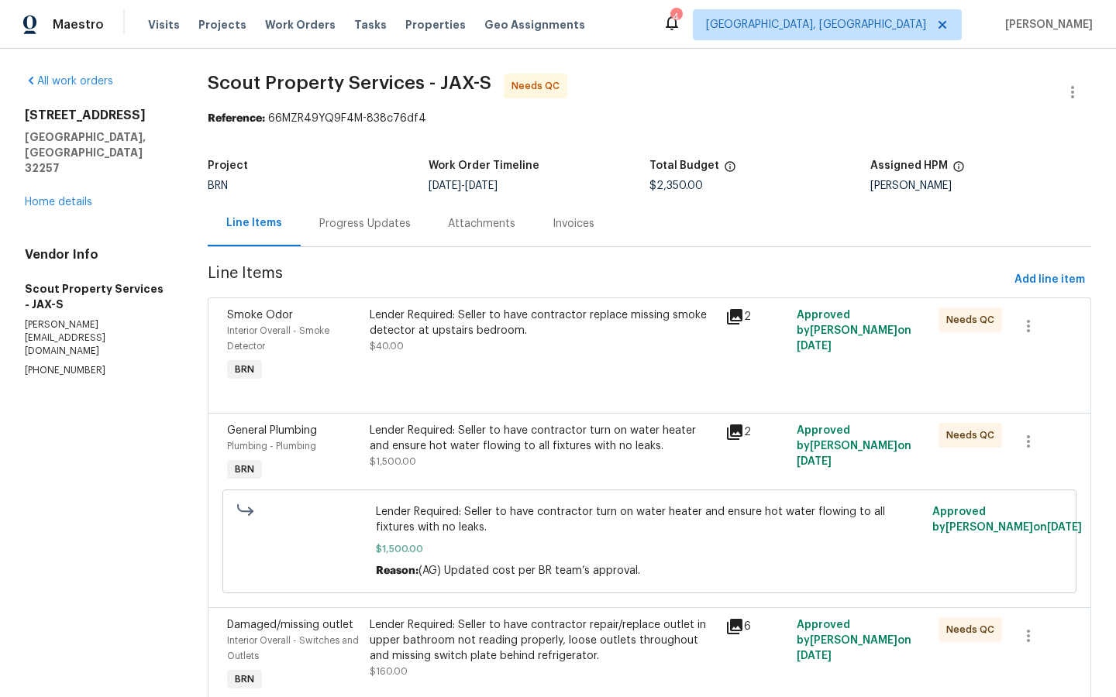
click at [728, 318] on icon at bounding box center [734, 316] width 15 height 15
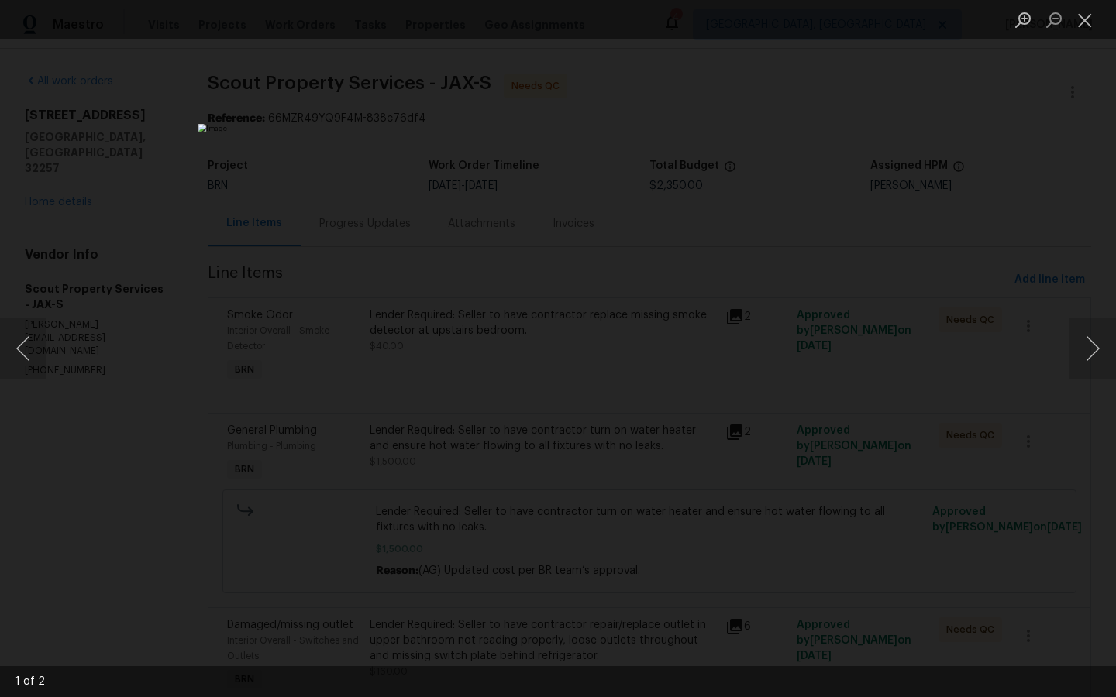
click at [997, 373] on div "Lightbox" at bounding box center [558, 348] width 1116 height 697
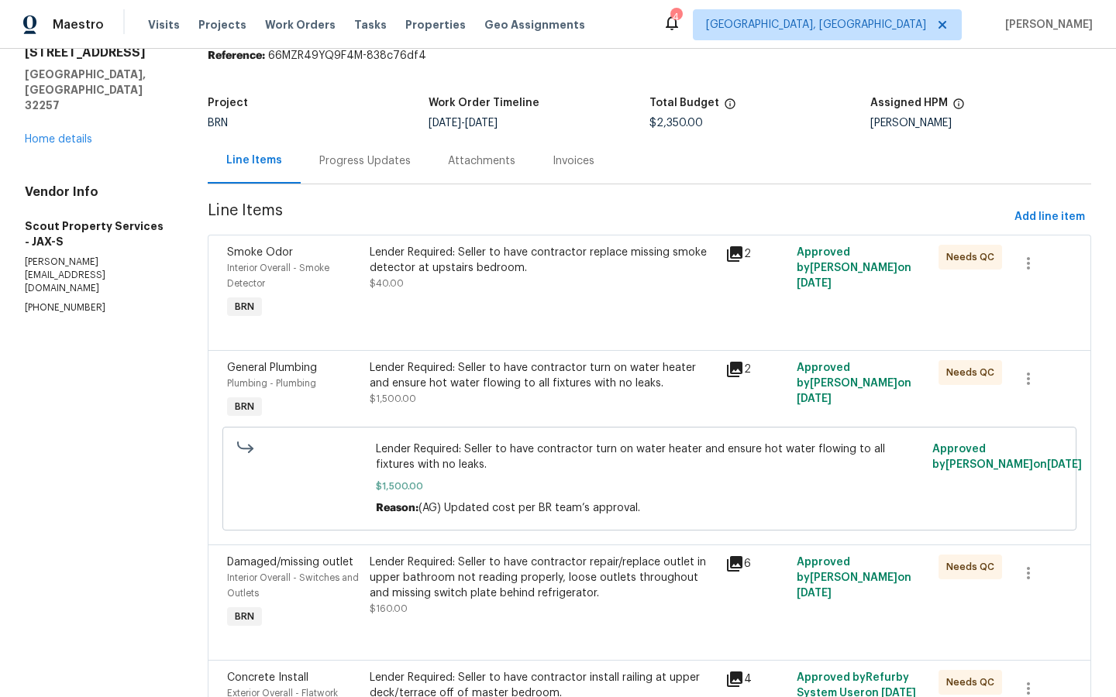
scroll to position [64, 0]
click at [735, 367] on icon at bounding box center [734, 367] width 15 height 15
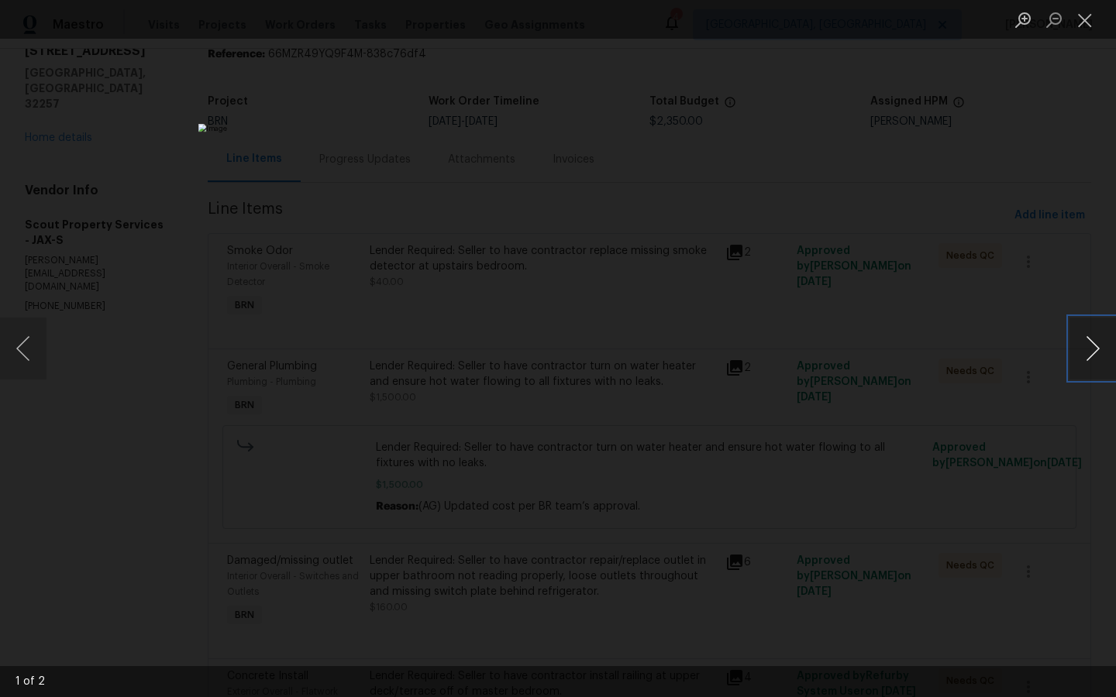
click at [1089, 343] on button "Next image" at bounding box center [1092, 349] width 46 height 62
click at [1009, 345] on div "Lightbox" at bounding box center [558, 348] width 1116 height 697
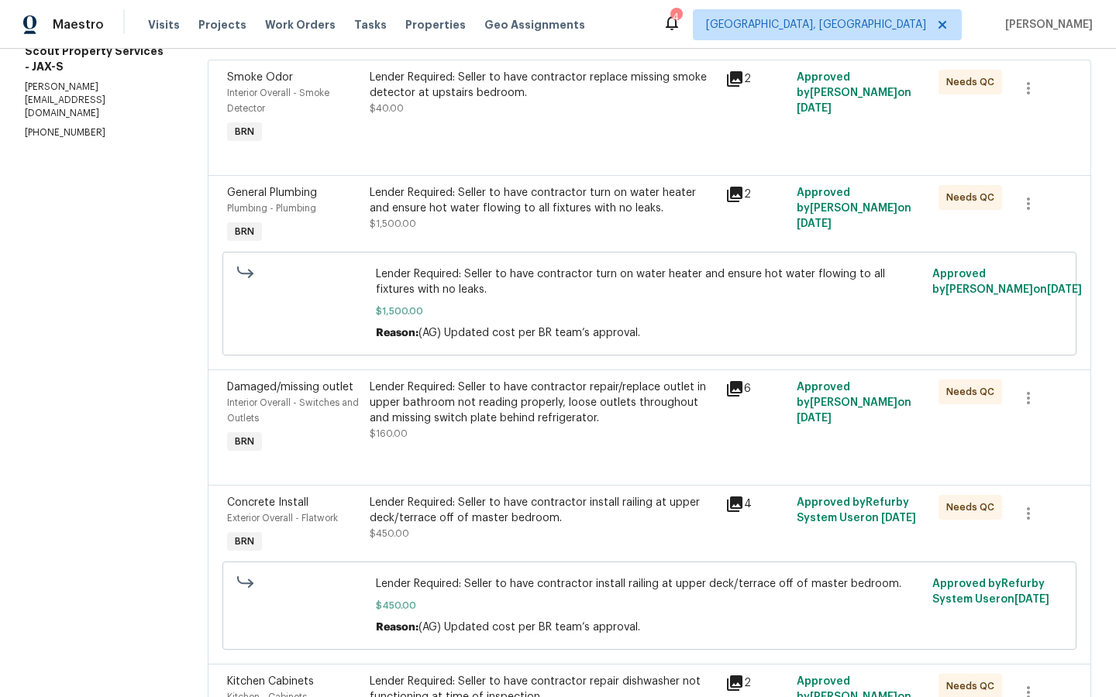
scroll to position [259, 0]
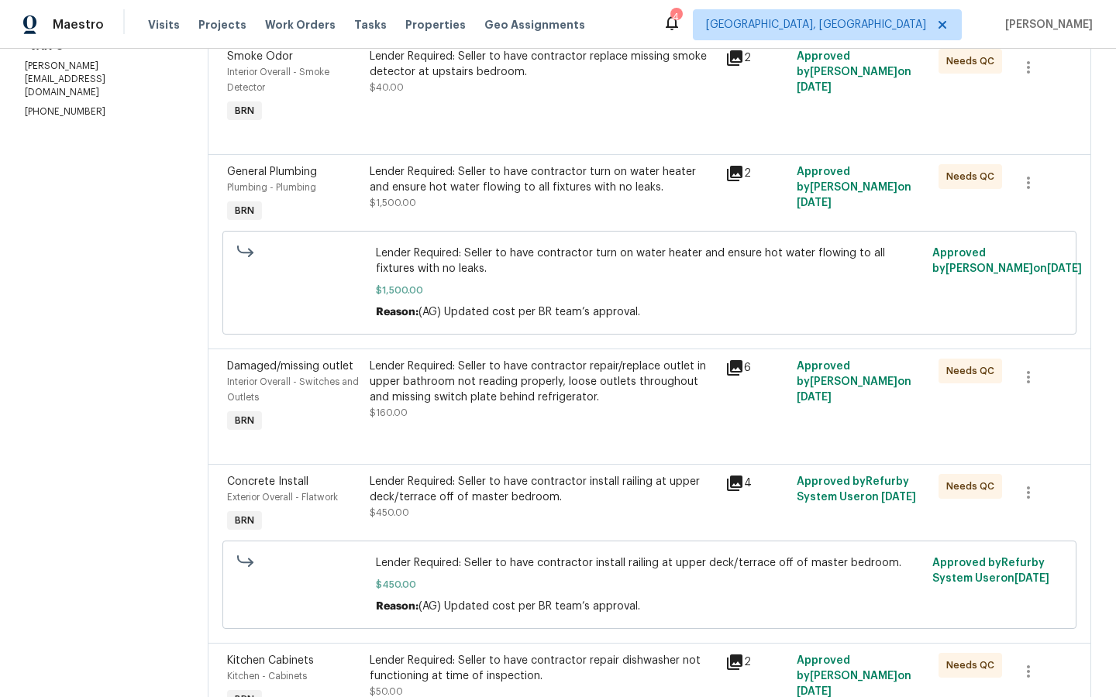
click at [735, 364] on icon at bounding box center [734, 367] width 15 height 15
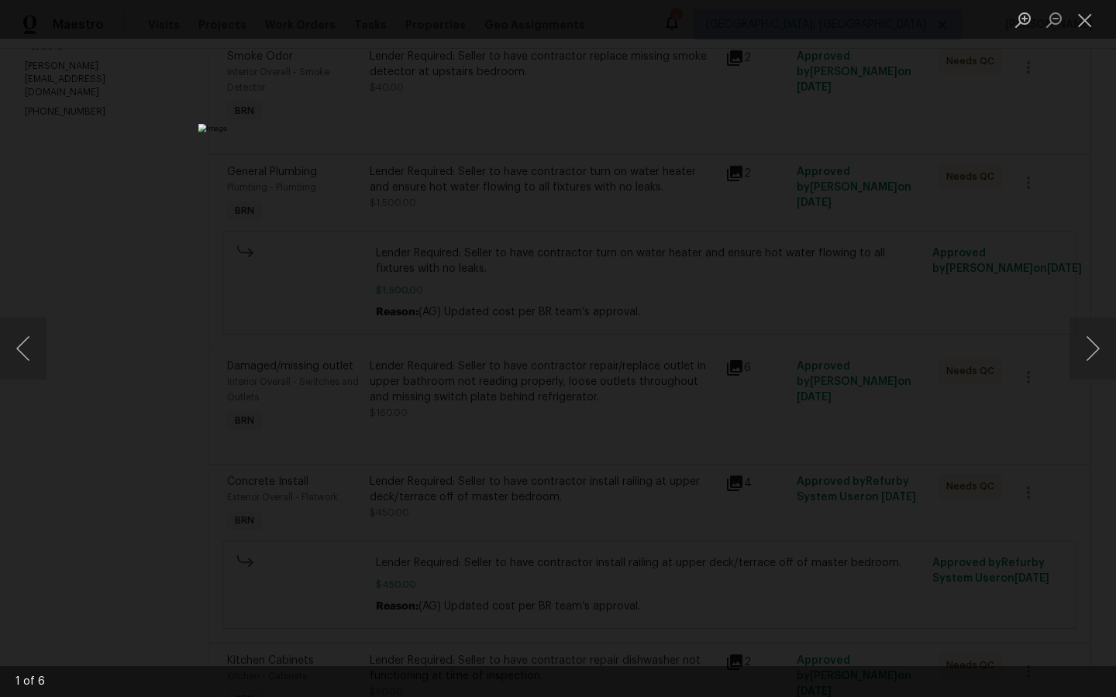
click at [986, 396] on div "Lightbox" at bounding box center [558, 348] width 1116 height 697
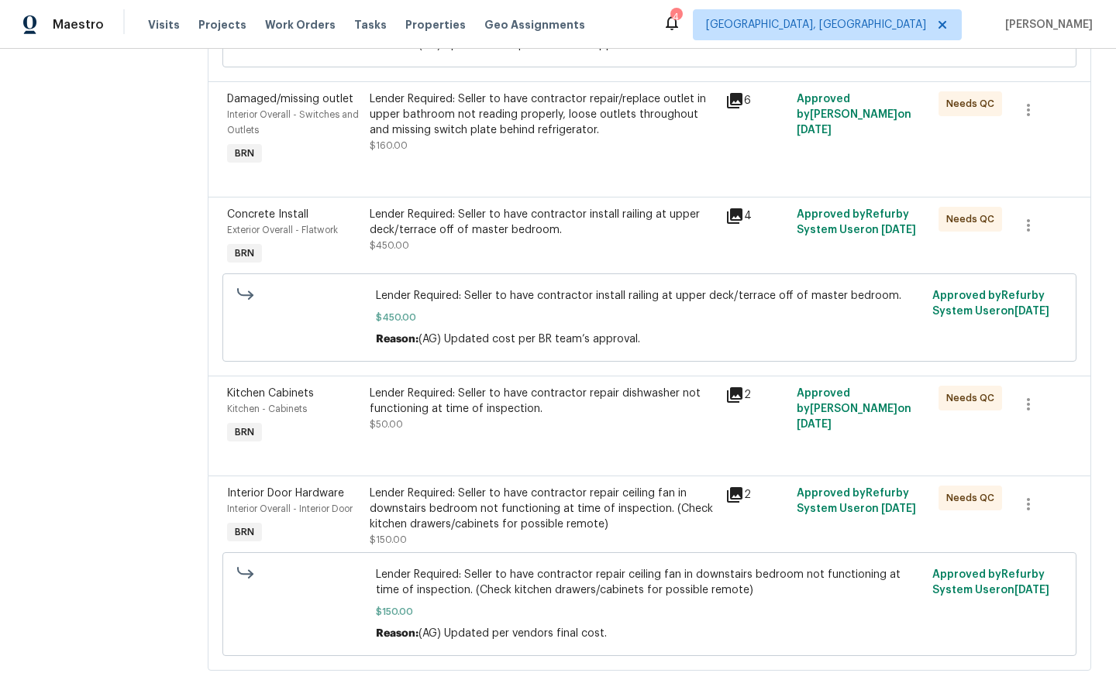
scroll to position [531, 0]
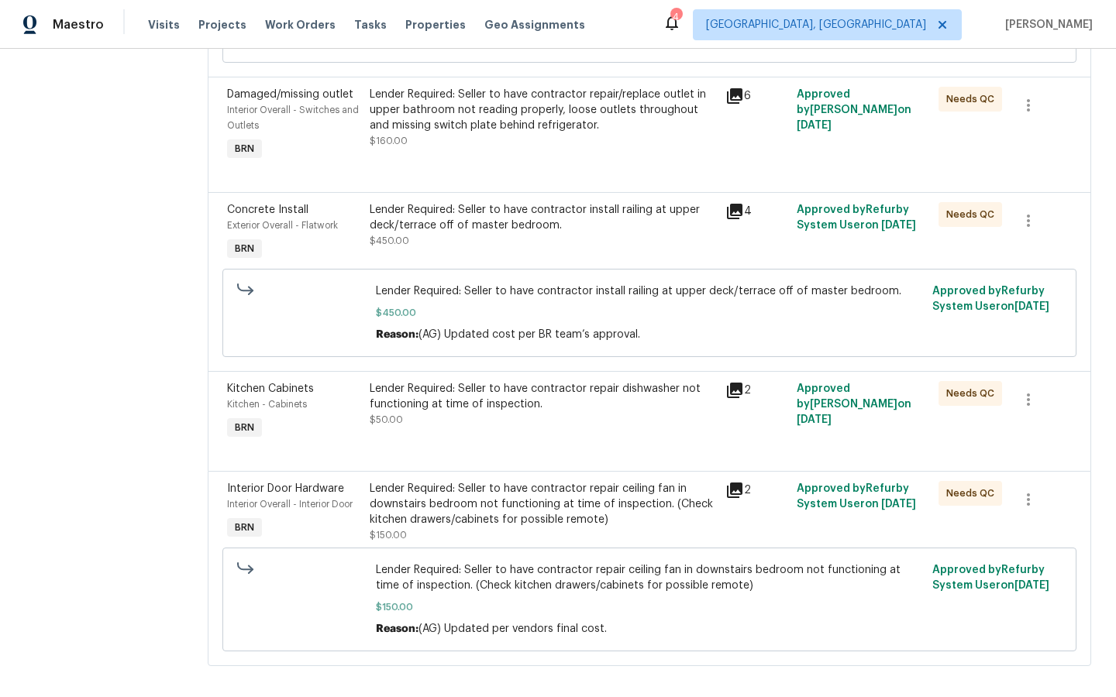
click at [735, 208] on icon at bounding box center [734, 211] width 15 height 15
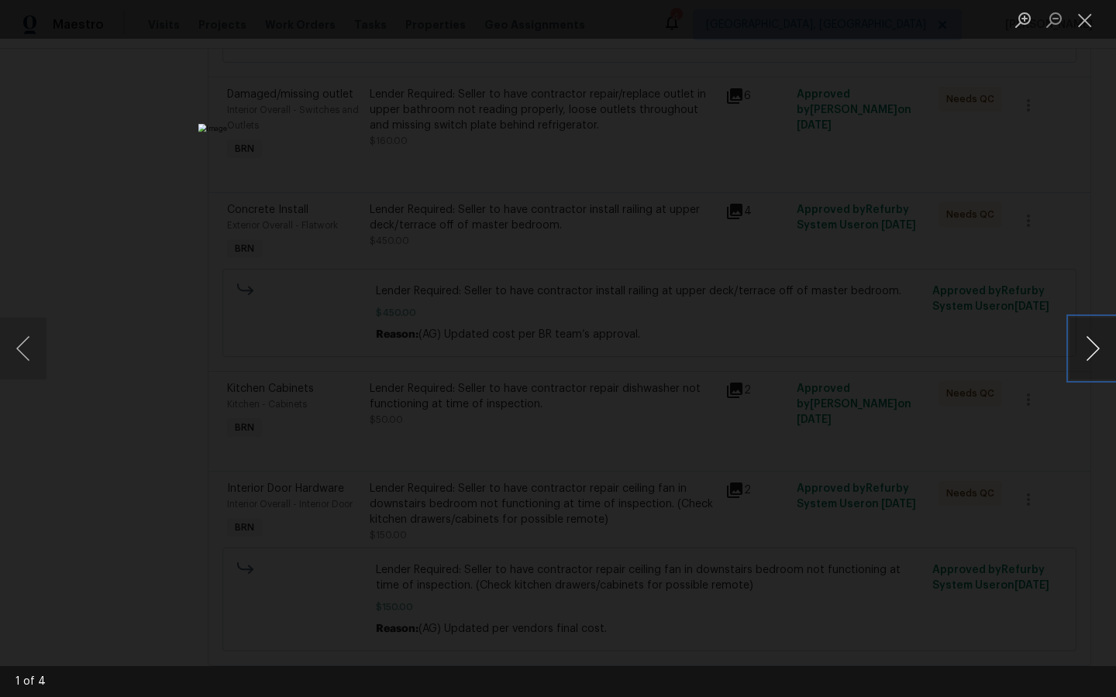
click at [1086, 345] on button "Next image" at bounding box center [1092, 349] width 46 height 62
